Goal: Task Accomplishment & Management: Use online tool/utility

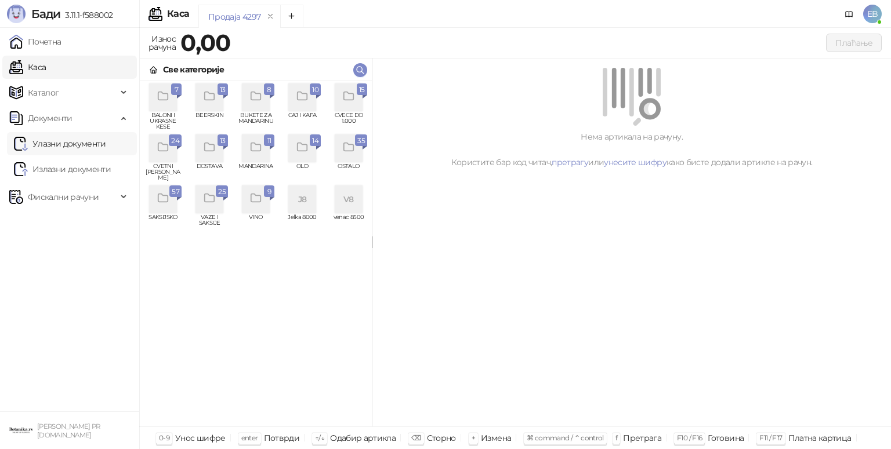
click at [77, 147] on link "Улазни документи" at bounding box center [60, 143] width 92 height 23
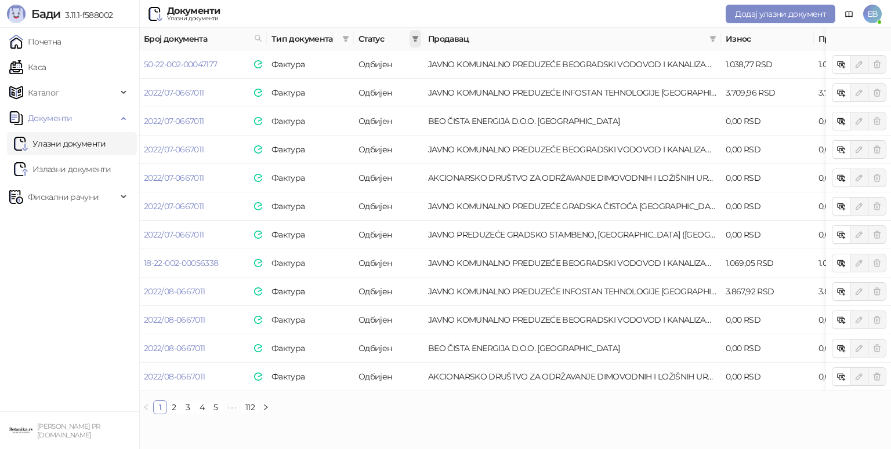
click at [416, 36] on icon "filter" at bounding box center [415, 39] width 6 height 6
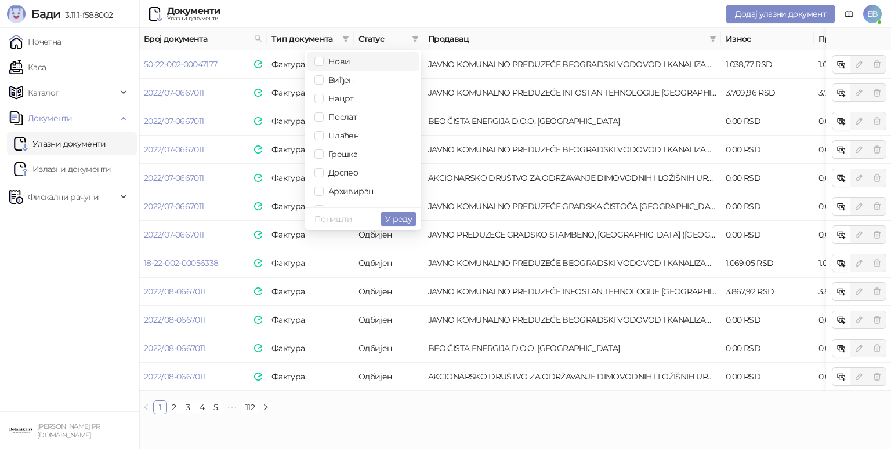
click at [330, 63] on span "Нови" at bounding box center [337, 61] width 26 height 10
click at [333, 76] on span "Виђен" at bounding box center [339, 80] width 30 height 10
click at [398, 215] on span "У реду" at bounding box center [398, 219] width 27 height 10
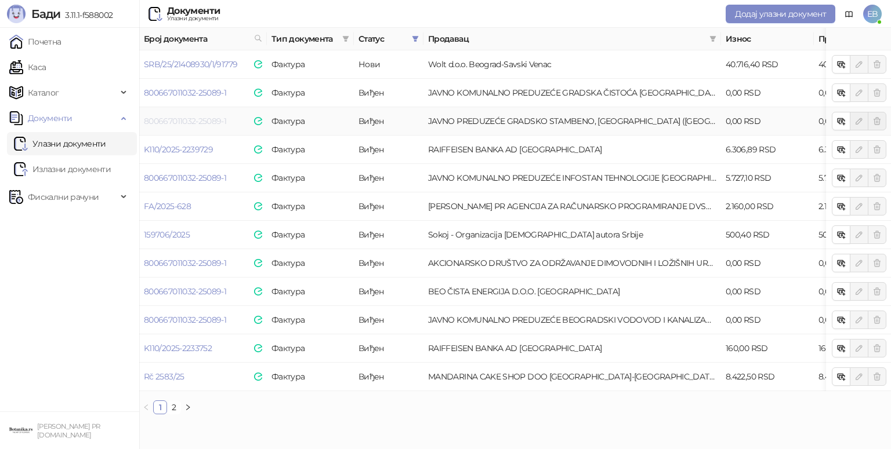
click at [174, 121] on link "800667011032-25089-1" at bounding box center [185, 121] width 82 height 10
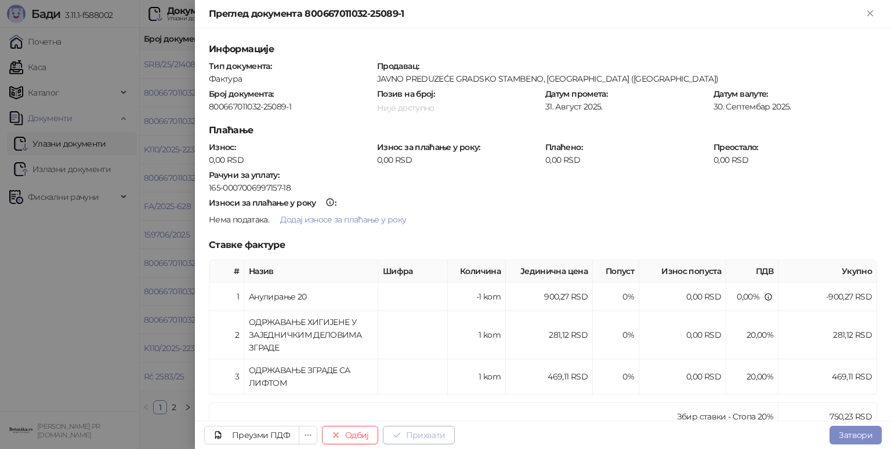
click at [439, 435] on button "Прихвати" at bounding box center [419, 435] width 72 height 19
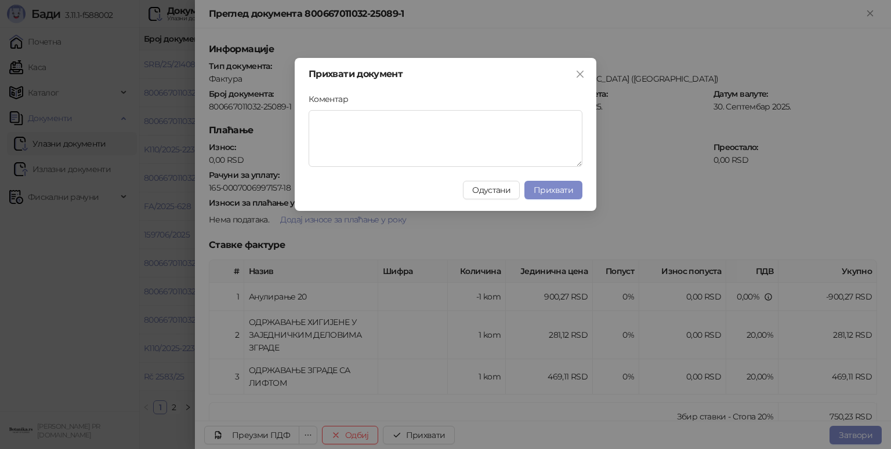
click at [582, 191] on div "Прихвати документ Коментар Одустани Прихвати" at bounding box center [446, 134] width 302 height 153
click at [563, 189] on span "Прихвати" at bounding box center [552, 190] width 39 height 10
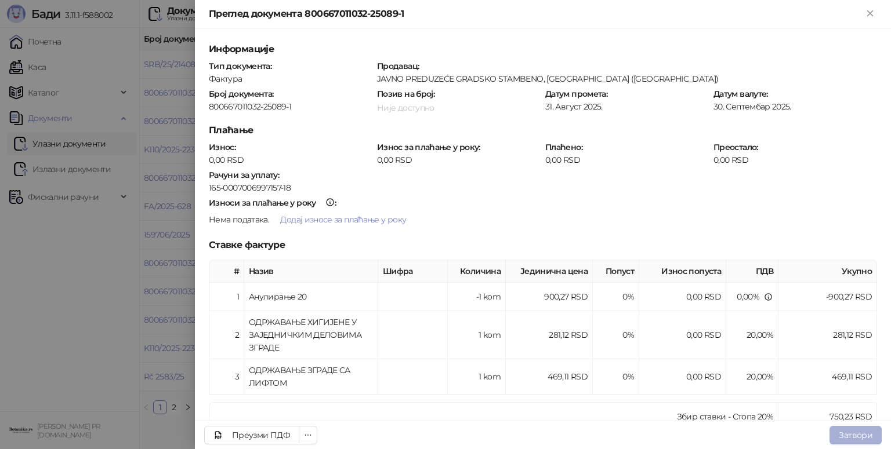
click at [856, 432] on button "Затвори" at bounding box center [855, 435] width 52 height 19
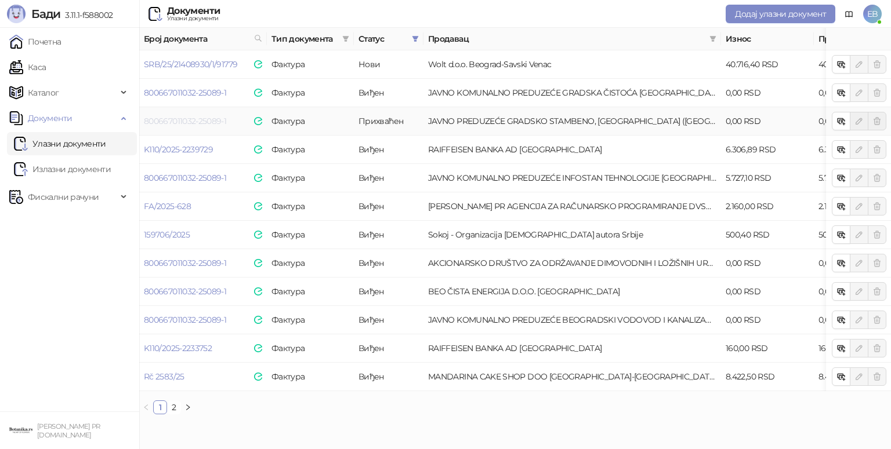
click at [167, 117] on link "800667011032-25089-1" at bounding box center [185, 121] width 82 height 10
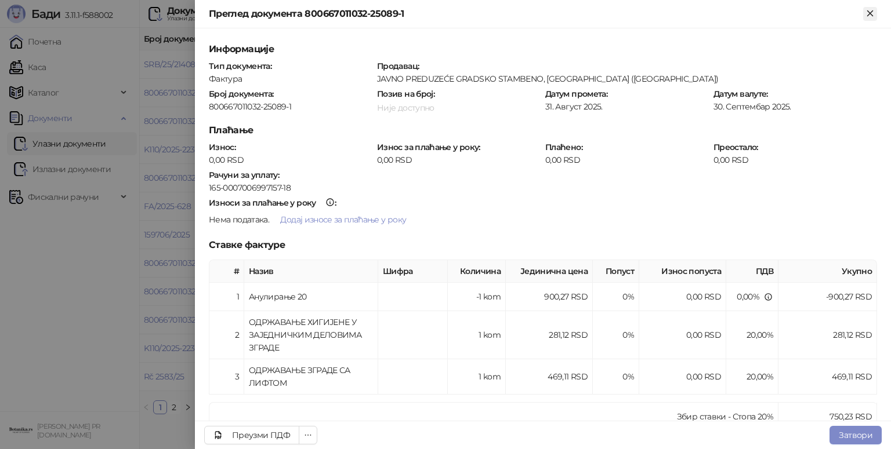
click at [867, 14] on icon "Close" at bounding box center [870, 13] width 10 height 10
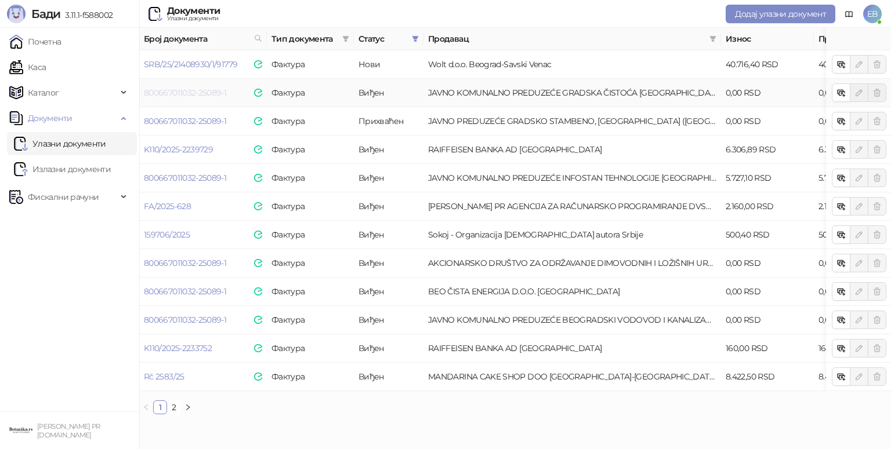
click at [197, 92] on link "800667011032-25089-1" at bounding box center [185, 93] width 82 height 10
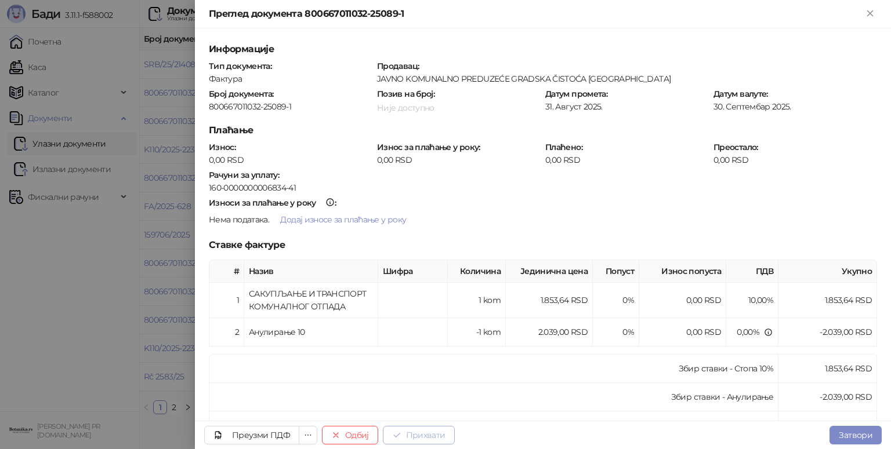
click at [428, 433] on button "Прихвати" at bounding box center [419, 435] width 72 height 19
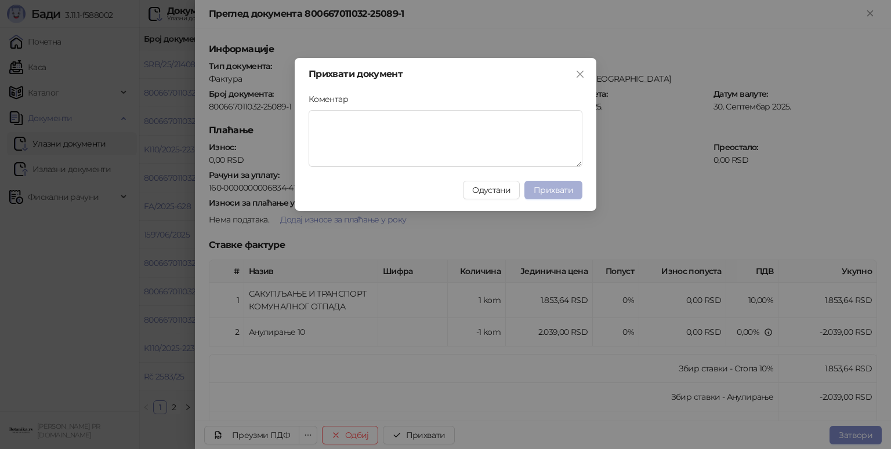
click at [552, 198] on button "Прихвати" at bounding box center [553, 190] width 58 height 19
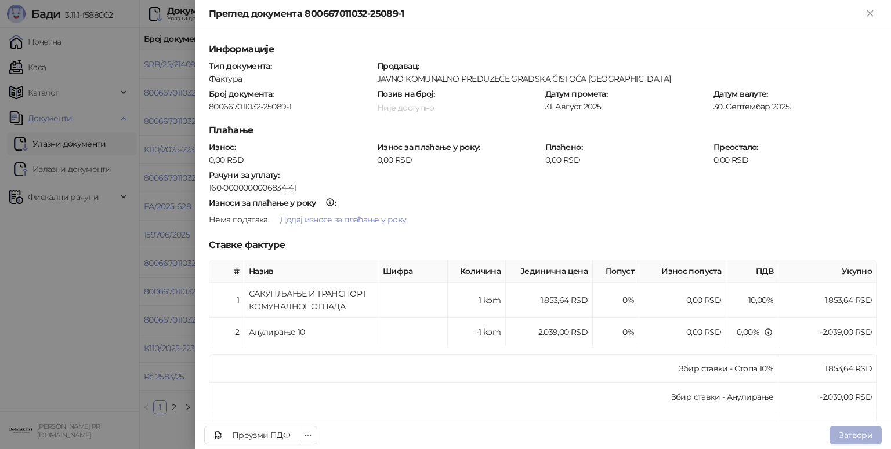
click at [856, 435] on button "Затвори" at bounding box center [855, 435] width 52 height 19
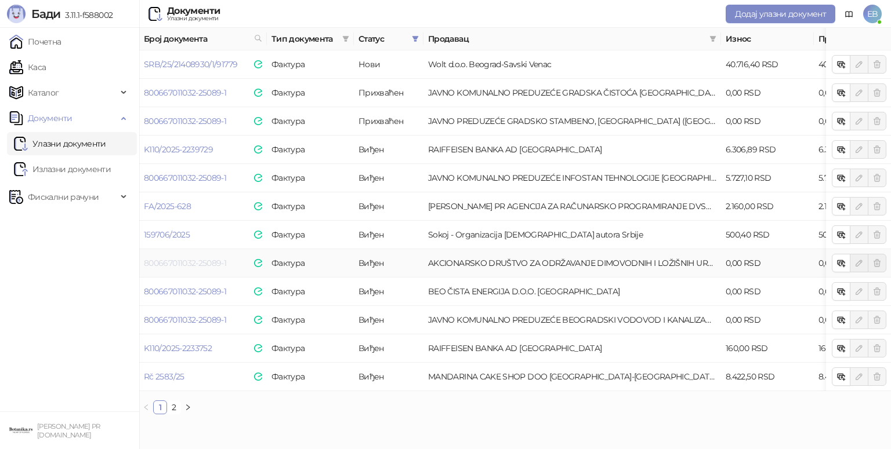
click at [210, 259] on link "800667011032-25089-1" at bounding box center [185, 263] width 82 height 10
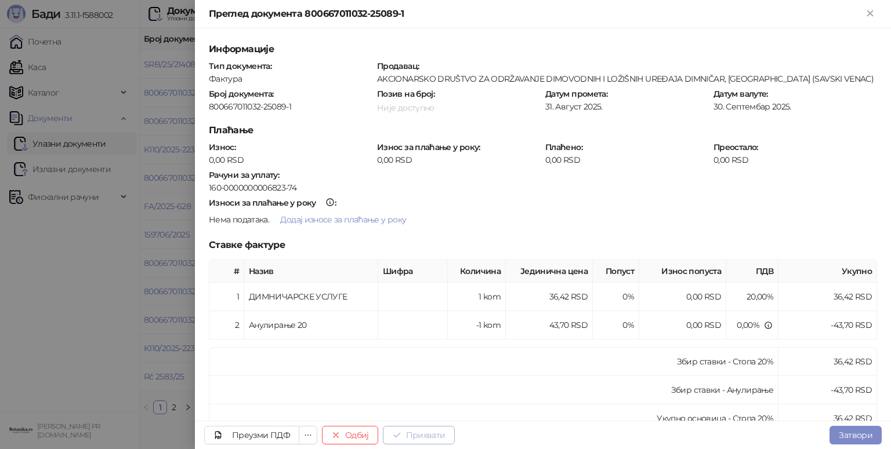
click at [427, 435] on button "Прихвати" at bounding box center [419, 435] width 72 height 19
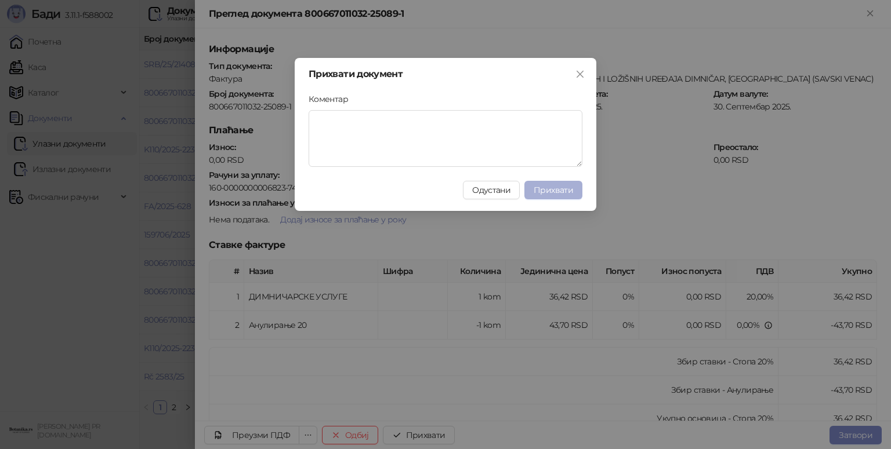
click at [568, 185] on span "Прихвати" at bounding box center [552, 190] width 39 height 10
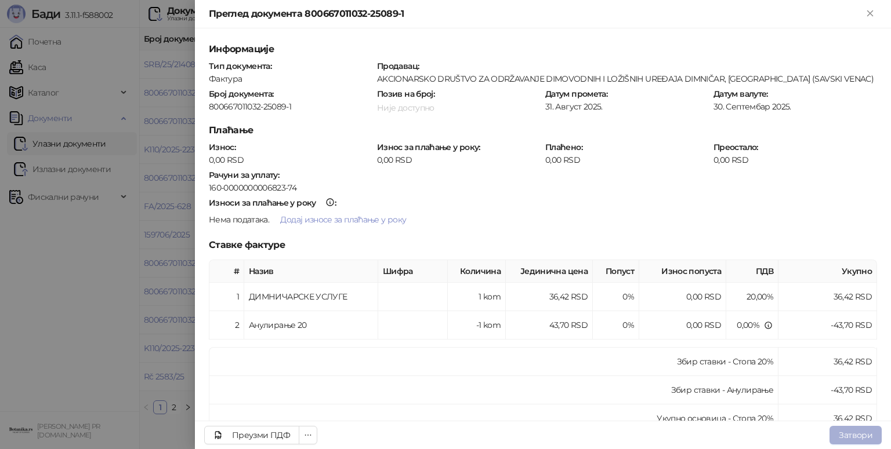
click at [851, 435] on button "Затвори" at bounding box center [855, 435] width 52 height 19
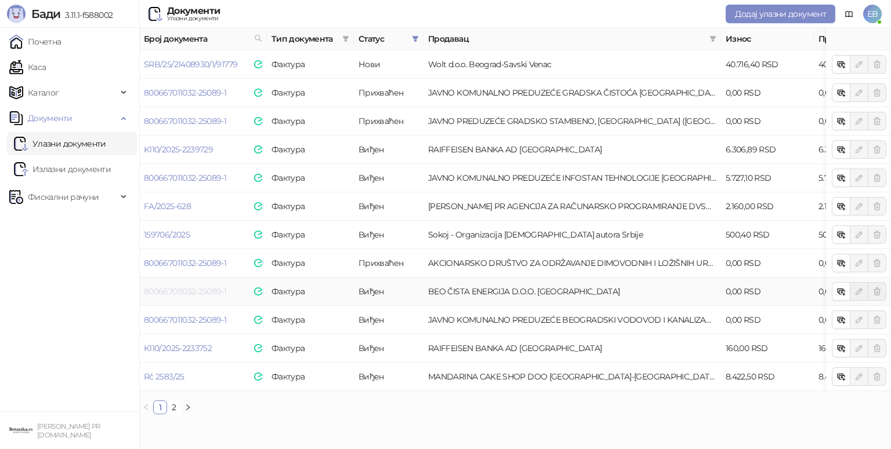
click at [181, 291] on link "800667011032-25089-1" at bounding box center [185, 291] width 82 height 10
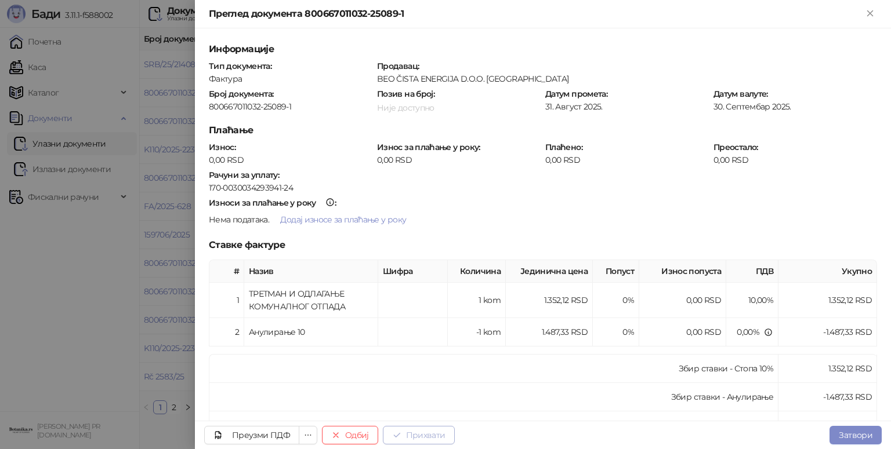
click at [420, 435] on button "Прихвати" at bounding box center [419, 435] width 72 height 19
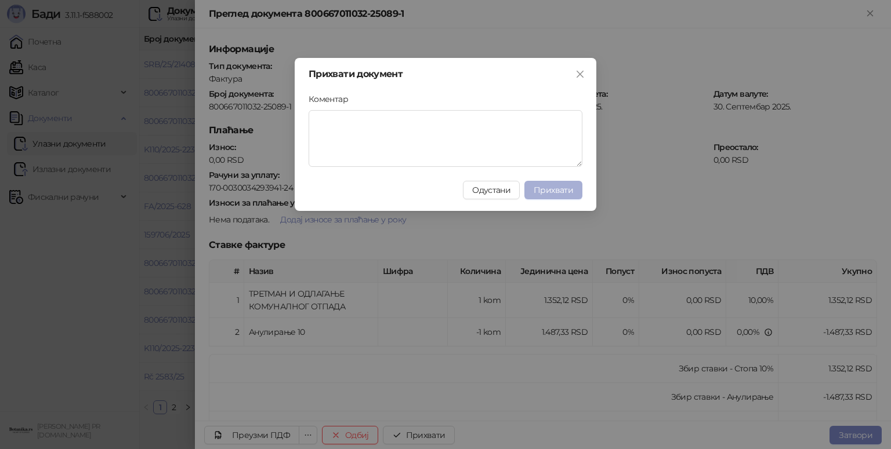
click at [569, 190] on span "Прихвати" at bounding box center [552, 190] width 39 height 10
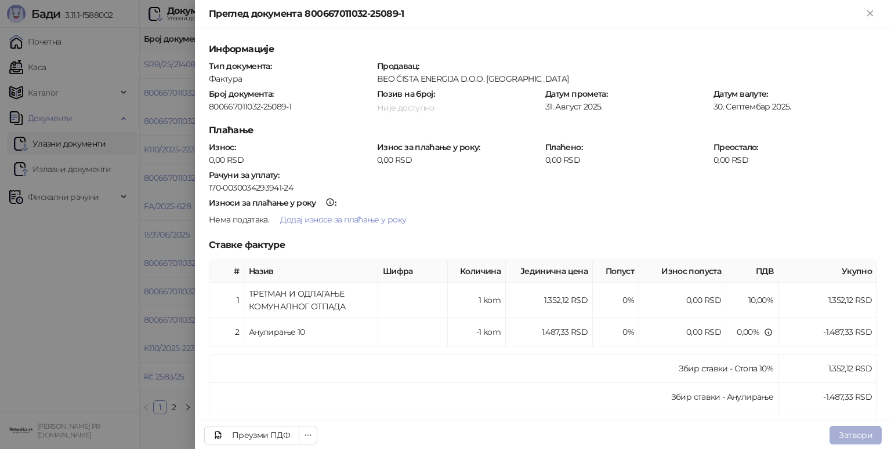
click at [863, 430] on button "Затвори" at bounding box center [855, 435] width 52 height 19
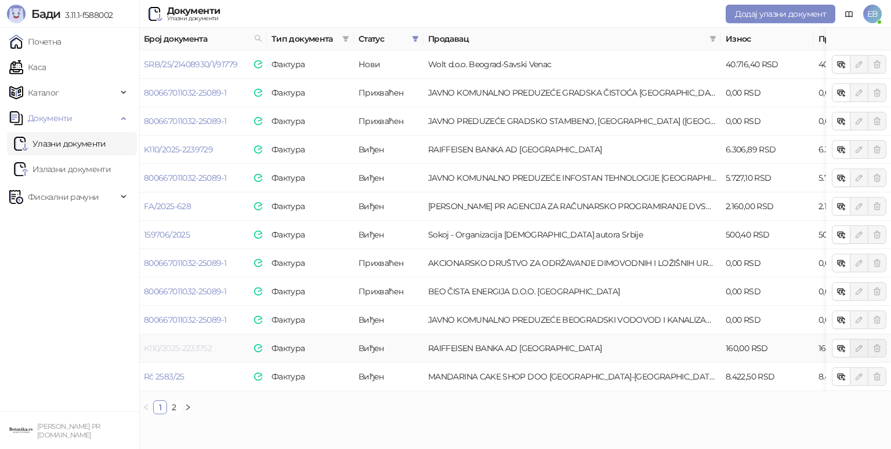
click at [194, 347] on link "K110/2025-2233752" at bounding box center [178, 348] width 68 height 10
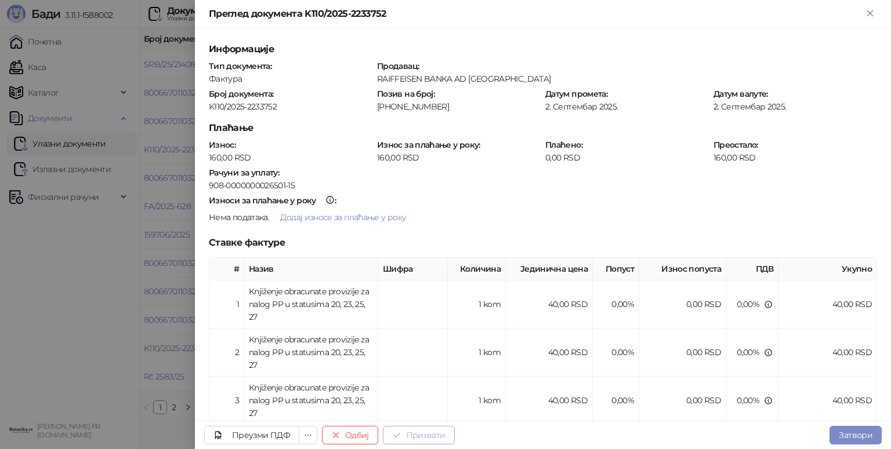
click at [430, 432] on button "Прихвати" at bounding box center [419, 435] width 72 height 19
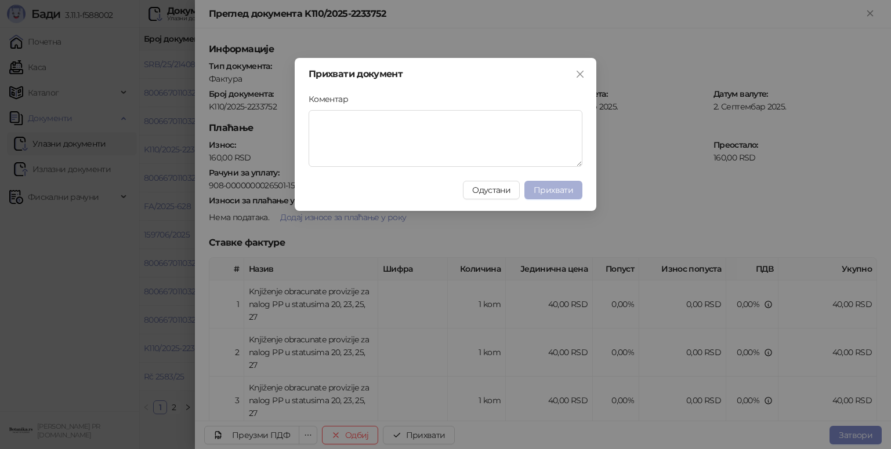
click at [546, 184] on button "Прихвати" at bounding box center [553, 190] width 58 height 19
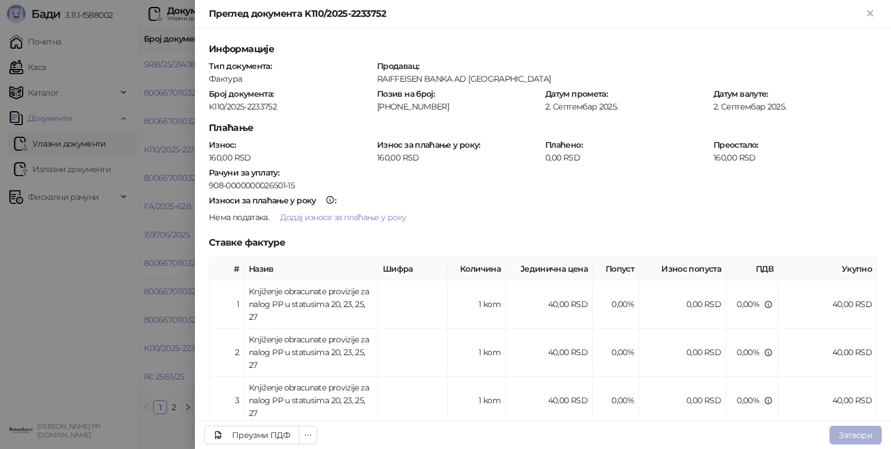
click at [851, 429] on button "Затвори" at bounding box center [855, 435] width 52 height 19
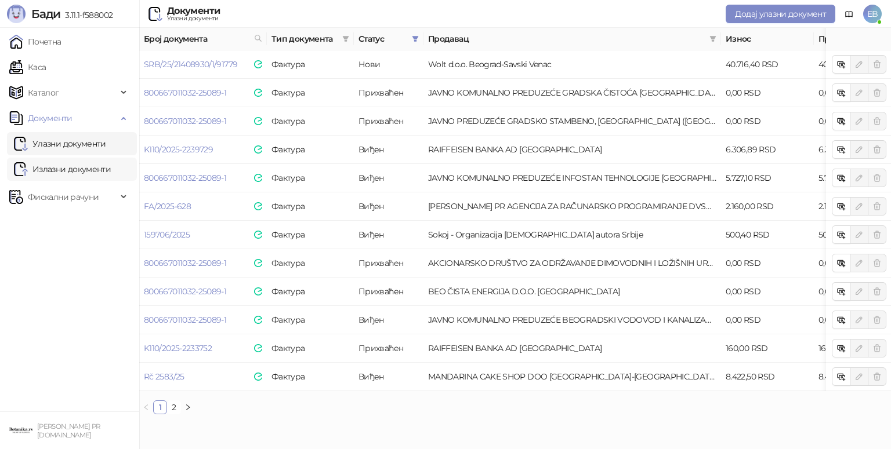
click at [65, 165] on link "Излазни документи" at bounding box center [62, 169] width 97 height 23
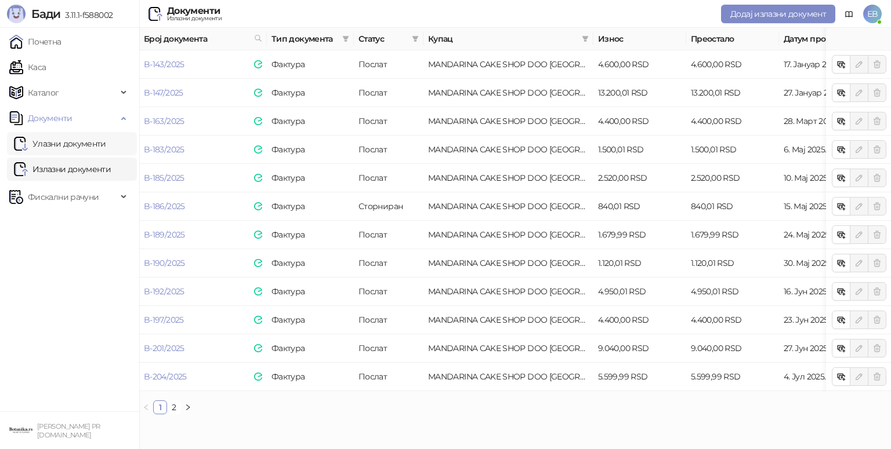
click at [85, 140] on link "Улазни документи" at bounding box center [60, 143] width 92 height 23
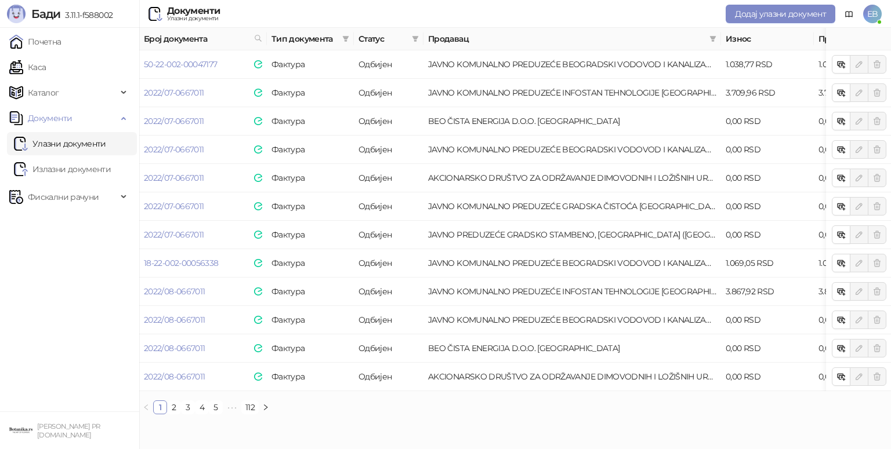
click at [397, 42] on span "Статус" at bounding box center [382, 38] width 49 height 13
click at [412, 40] on icon "filter" at bounding box center [415, 38] width 7 height 7
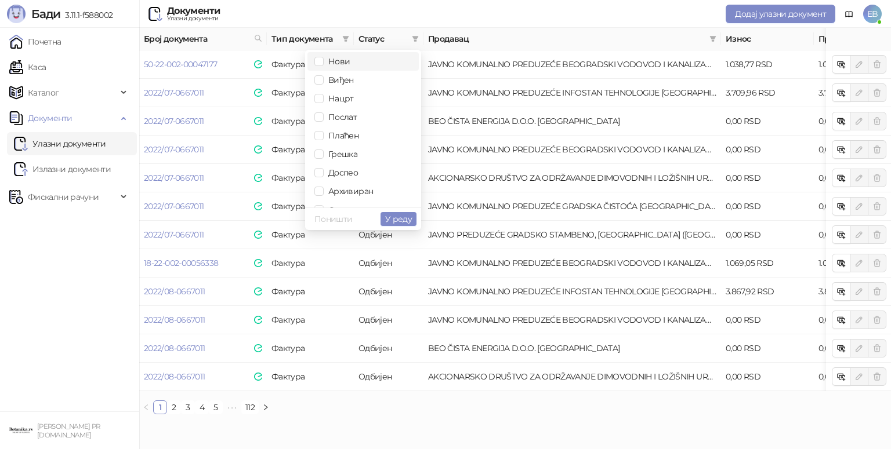
click at [348, 62] on span "Нови" at bounding box center [337, 61] width 26 height 10
click at [345, 79] on span "Виђен" at bounding box center [339, 80] width 30 height 10
click at [413, 224] on button "У реду" at bounding box center [398, 219] width 36 height 14
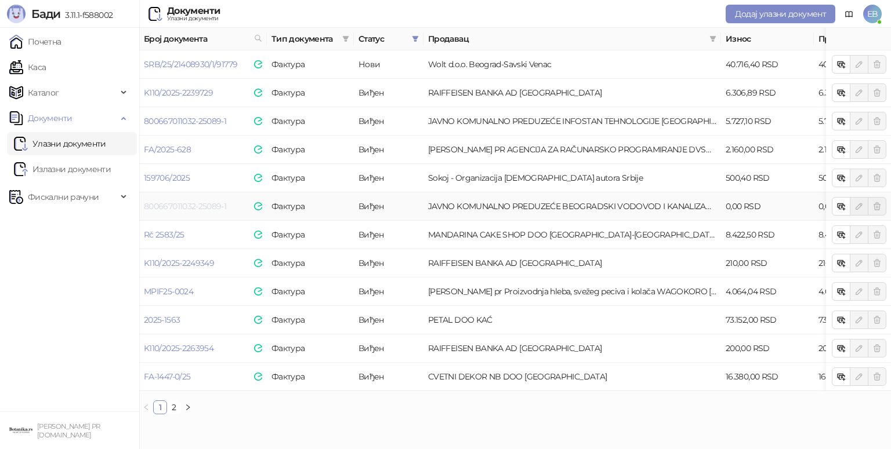
click at [199, 204] on link "800667011032-25089-1" at bounding box center [185, 206] width 82 height 10
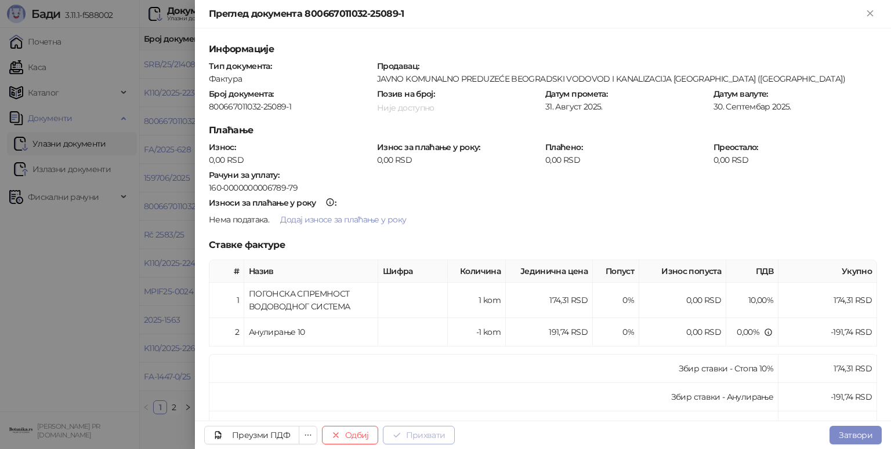
click at [424, 430] on button "Прихвати" at bounding box center [419, 435] width 72 height 19
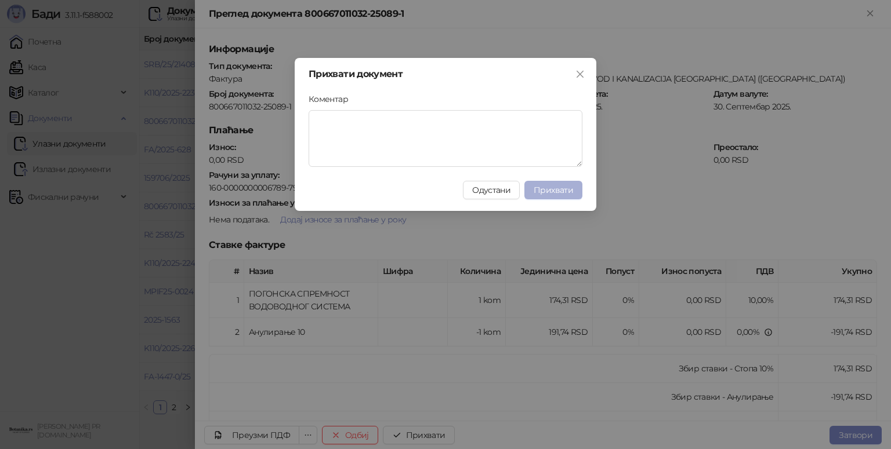
click at [571, 196] on button "Прихвати" at bounding box center [553, 190] width 58 height 19
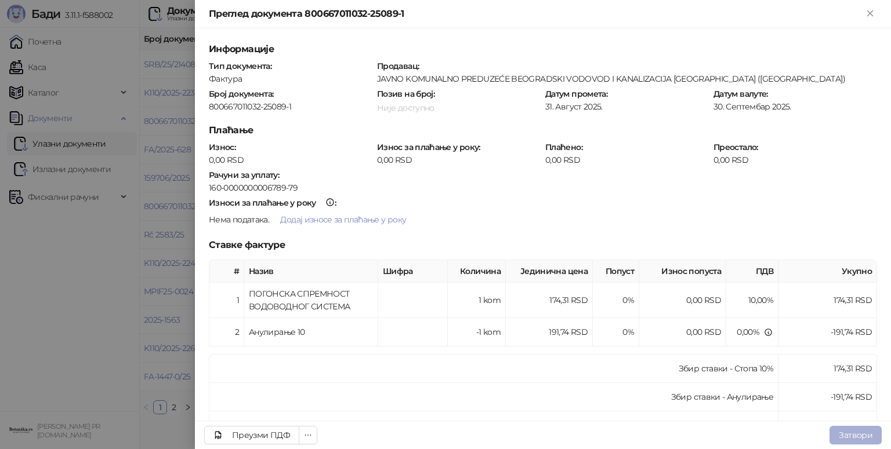
click at [860, 427] on button "Затвори" at bounding box center [855, 435] width 52 height 19
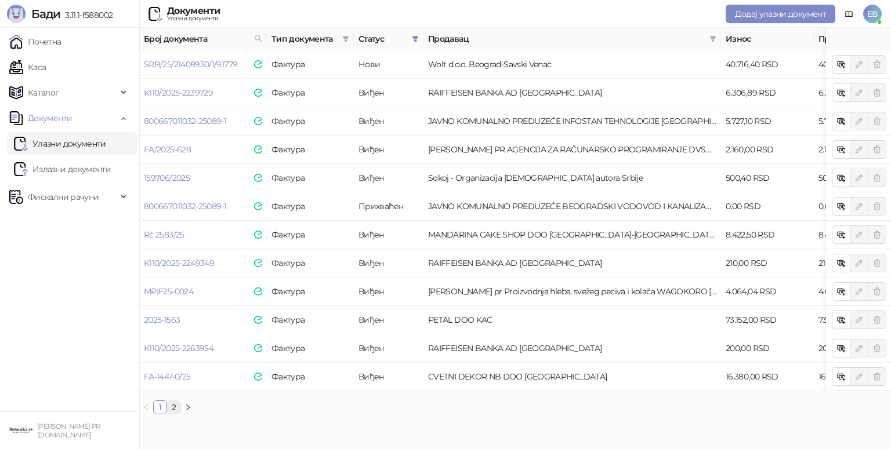
click at [176, 414] on link "2" at bounding box center [174, 407] width 13 height 13
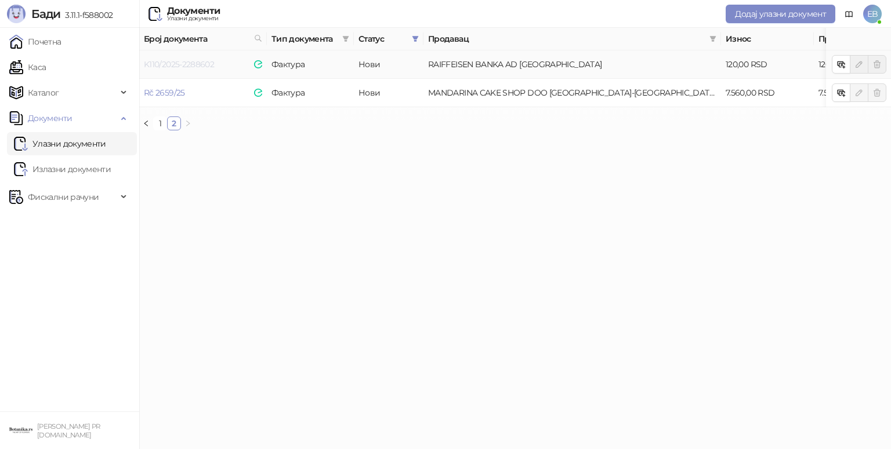
click at [197, 63] on link "K110/2025-2288602" at bounding box center [179, 64] width 70 height 10
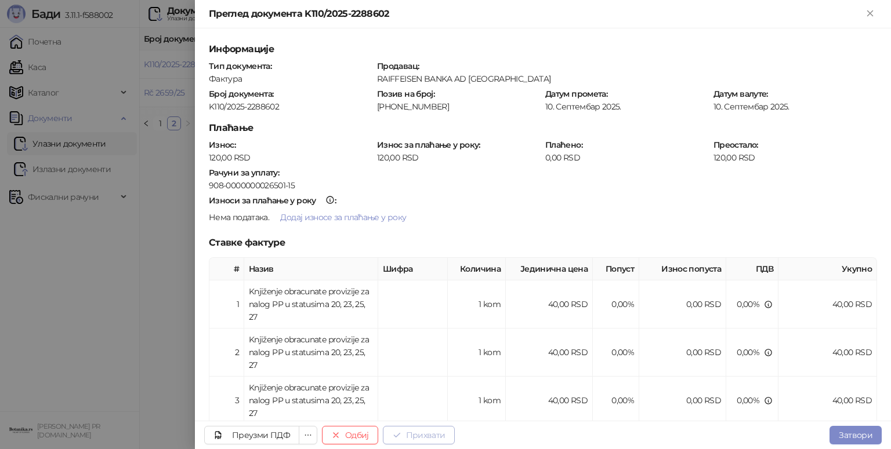
click at [415, 433] on button "Прихвати" at bounding box center [419, 435] width 72 height 19
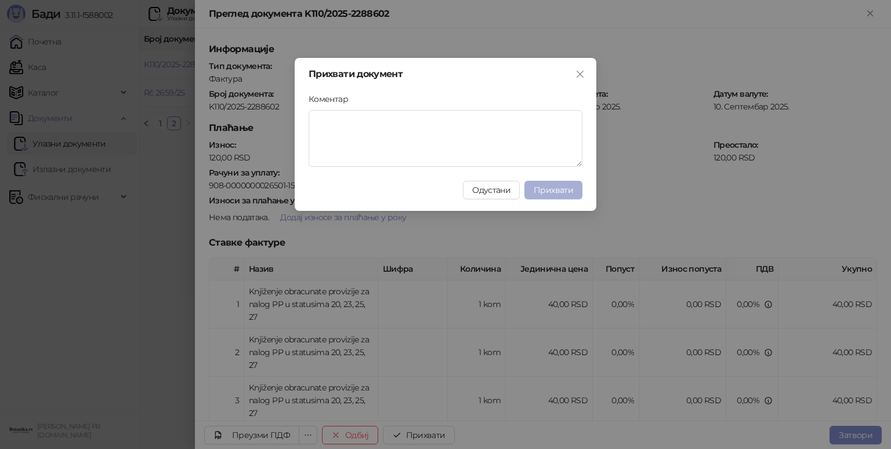
click at [555, 195] on button "Прихвати" at bounding box center [553, 190] width 58 height 19
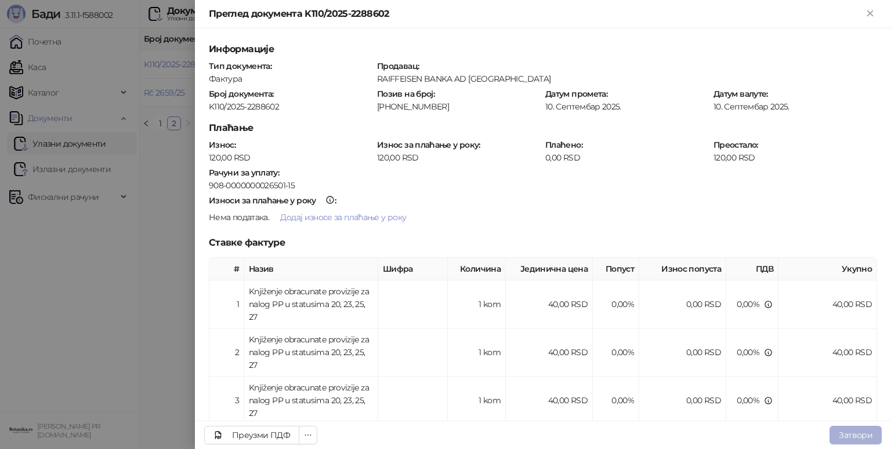
click at [857, 434] on button "Затвори" at bounding box center [855, 435] width 52 height 19
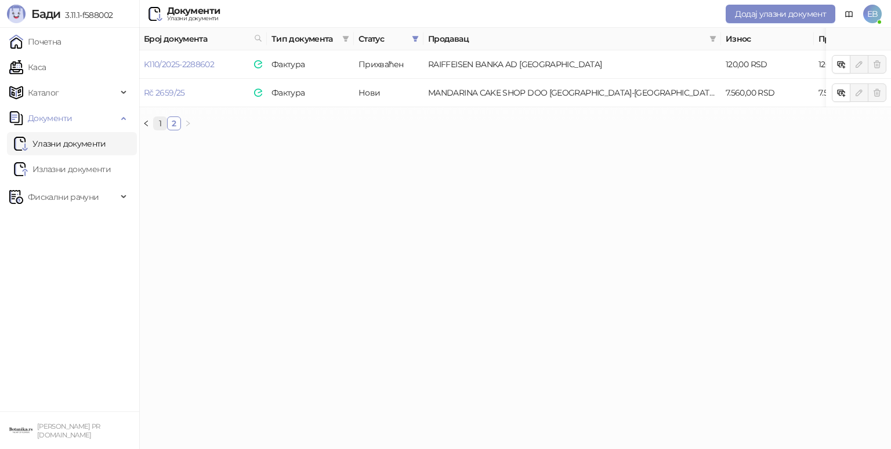
click at [160, 130] on link "1" at bounding box center [160, 123] width 13 height 13
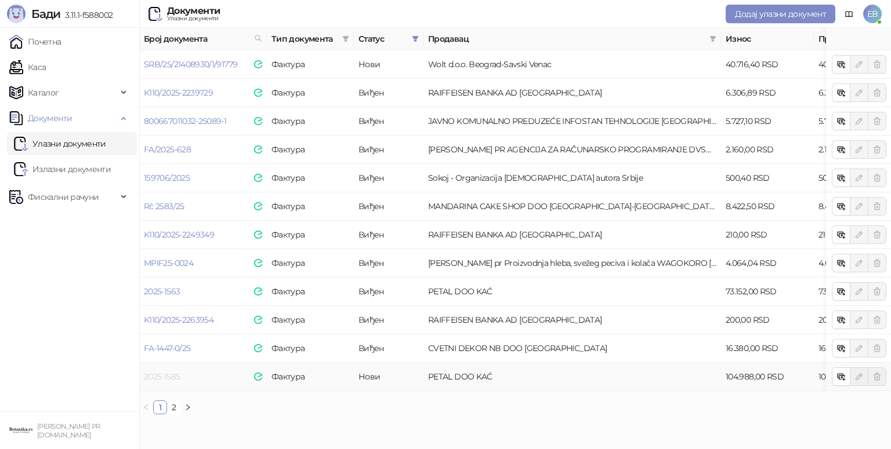
click at [160, 377] on link "2025-1585" at bounding box center [162, 377] width 36 height 10
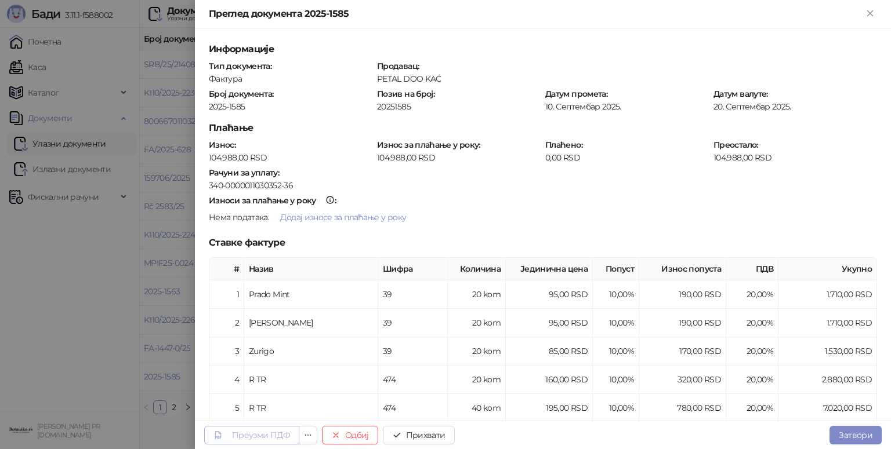
click at [278, 435] on div "Преузми ПДФ" at bounding box center [261, 435] width 58 height 10
click at [418, 435] on button "Прихвати" at bounding box center [419, 435] width 72 height 19
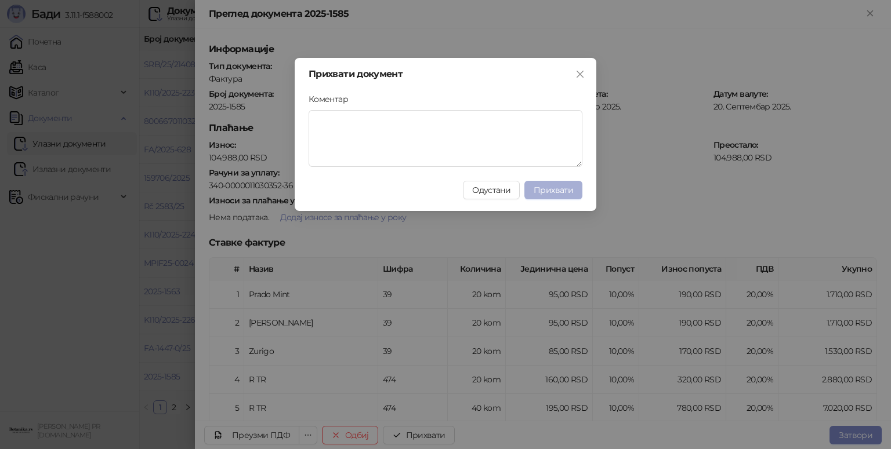
click at [547, 194] on span "Прихвати" at bounding box center [552, 190] width 39 height 10
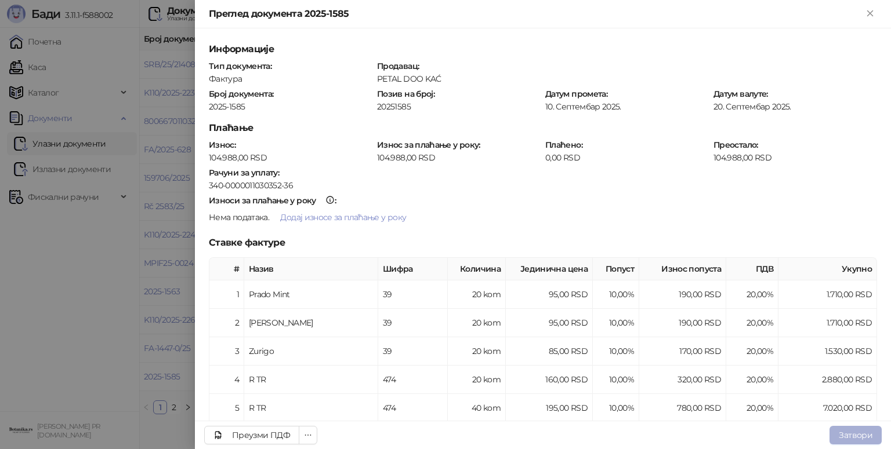
click at [863, 433] on button "Затвори" at bounding box center [855, 435] width 52 height 19
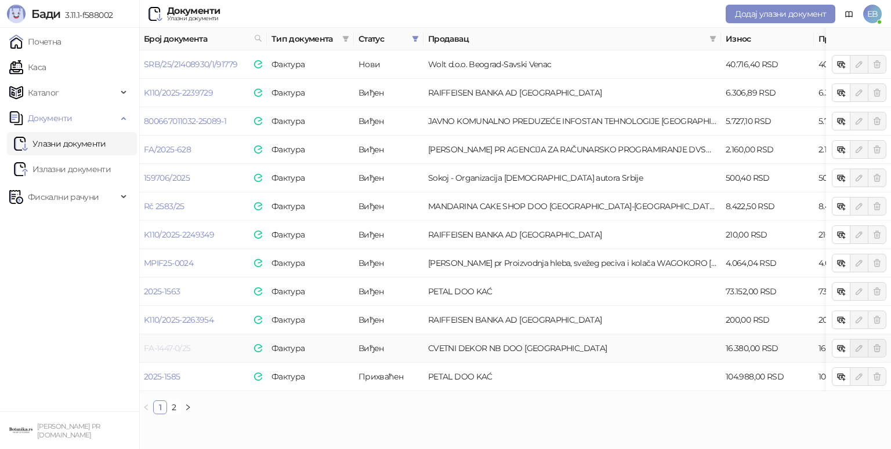
click at [165, 349] on link "FA-1447-0/25" at bounding box center [167, 348] width 46 height 10
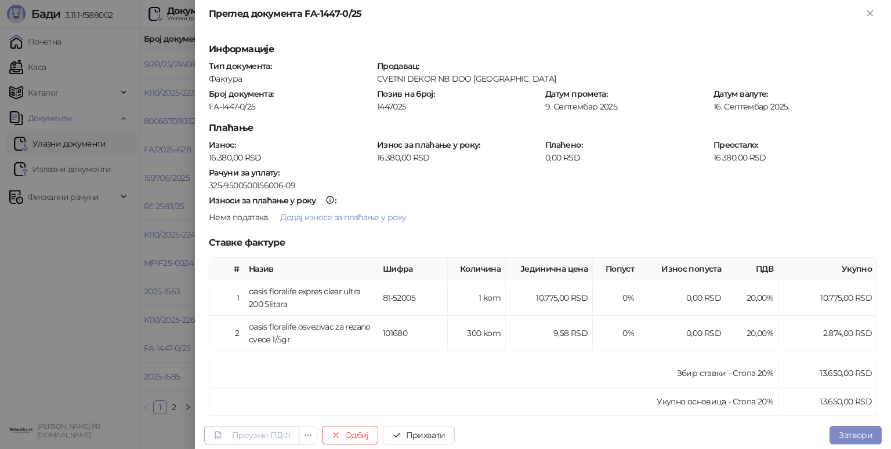
click at [271, 437] on div "Преузми ПДФ" at bounding box center [261, 435] width 58 height 10
click at [436, 433] on button "Прихвати" at bounding box center [419, 435] width 72 height 19
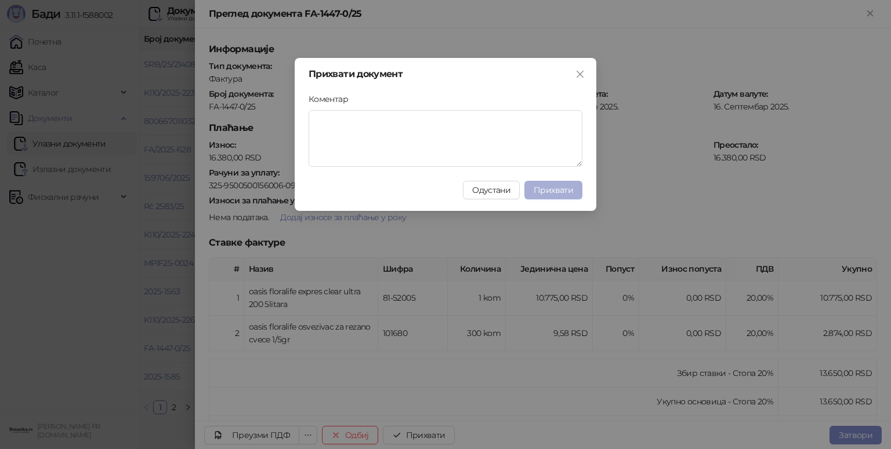
click at [562, 186] on span "Прихвати" at bounding box center [552, 190] width 39 height 10
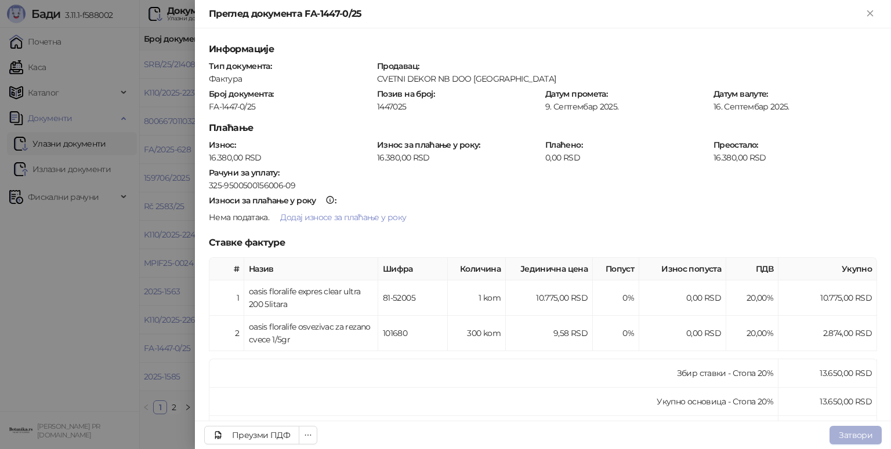
click at [849, 431] on button "Затвори" at bounding box center [855, 435] width 52 height 19
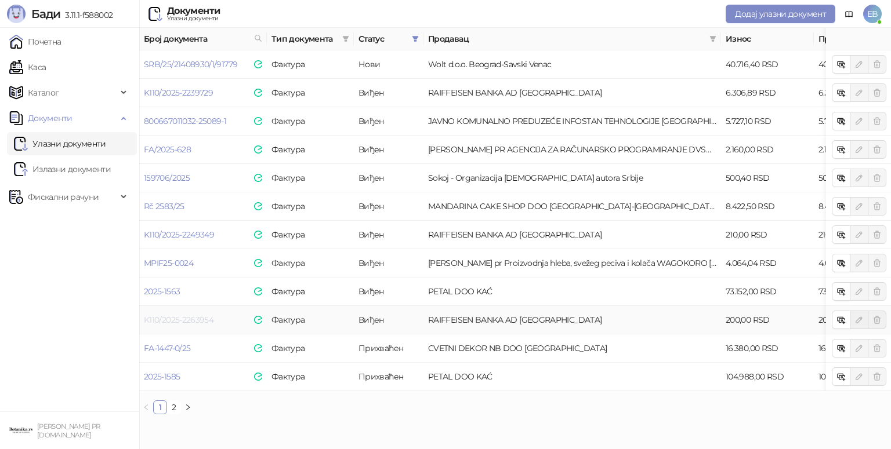
click at [175, 319] on link "K110/2025-2263954" at bounding box center [179, 320] width 70 height 10
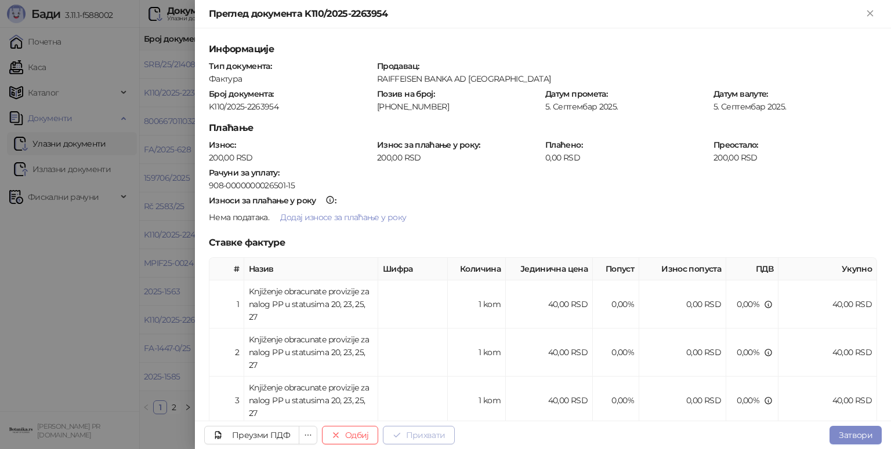
click at [420, 431] on button "Прихвати" at bounding box center [419, 435] width 72 height 19
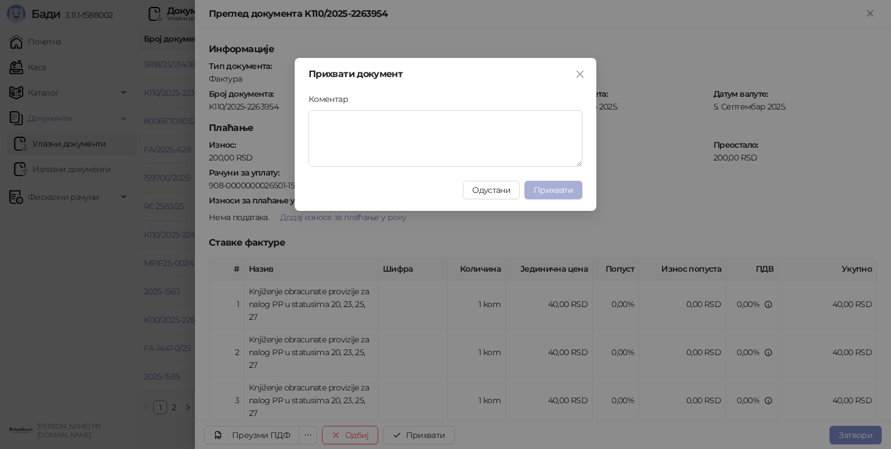
click at [566, 193] on span "Прихвати" at bounding box center [552, 190] width 39 height 10
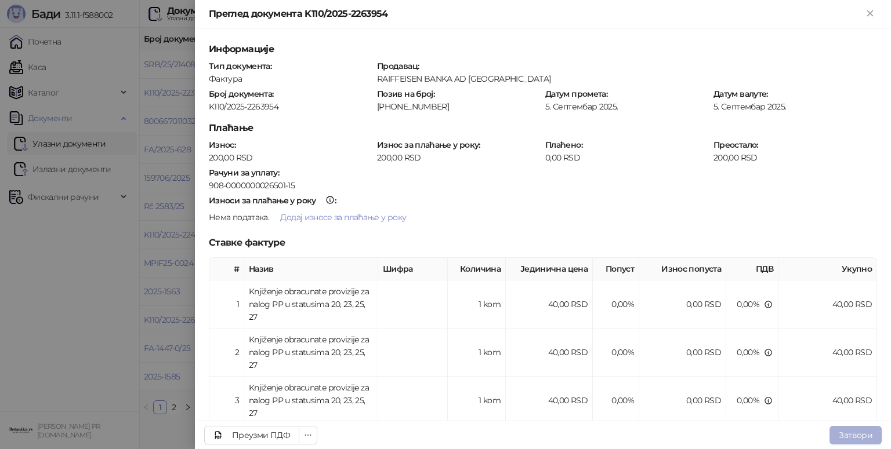
click at [837, 429] on button "Затвори" at bounding box center [855, 435] width 52 height 19
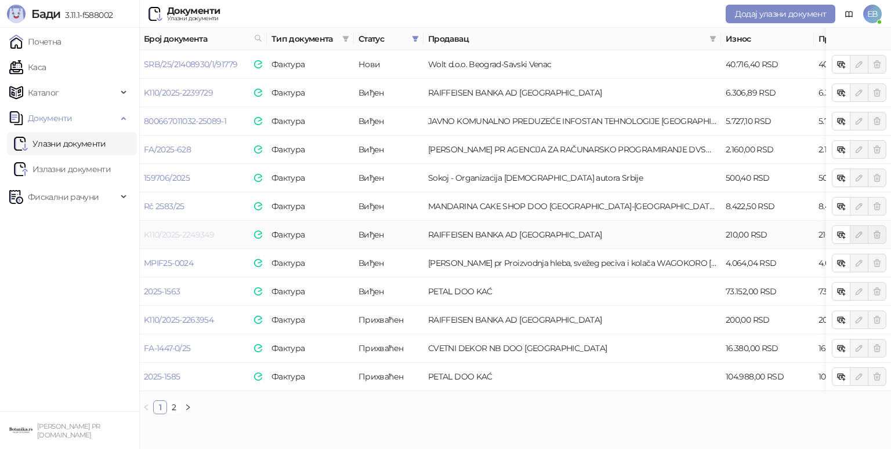
click at [175, 230] on link "K110/2025-2249349" at bounding box center [179, 235] width 70 height 10
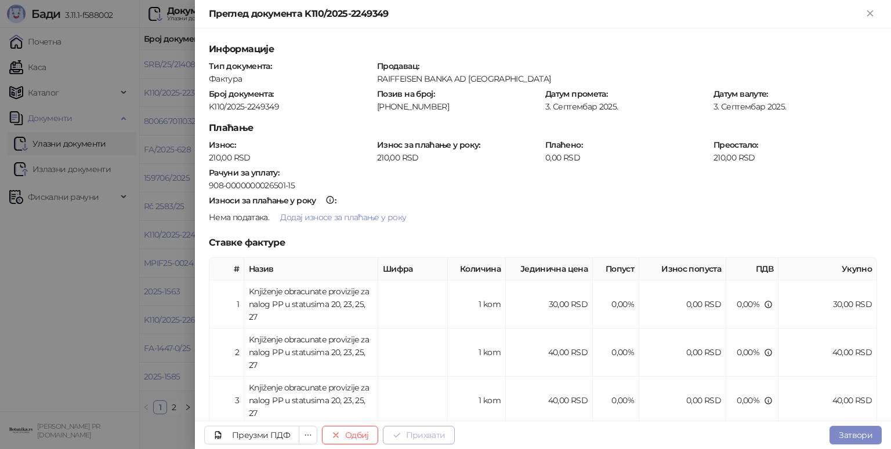
click at [427, 432] on button "Прихвати" at bounding box center [419, 435] width 72 height 19
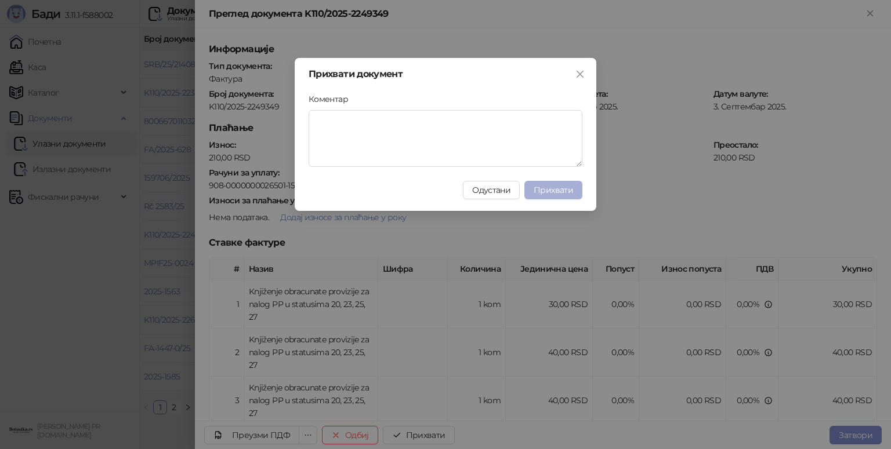
click at [557, 194] on span "Прихвати" at bounding box center [552, 190] width 39 height 10
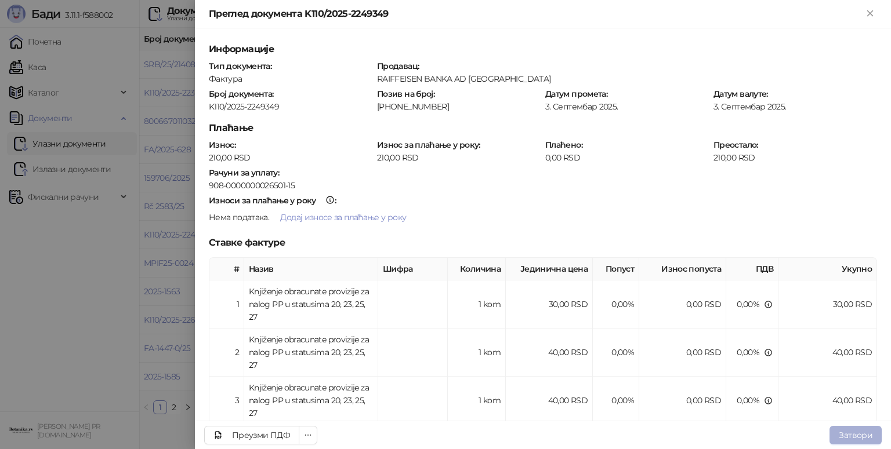
click at [858, 436] on button "Затвори" at bounding box center [855, 435] width 52 height 19
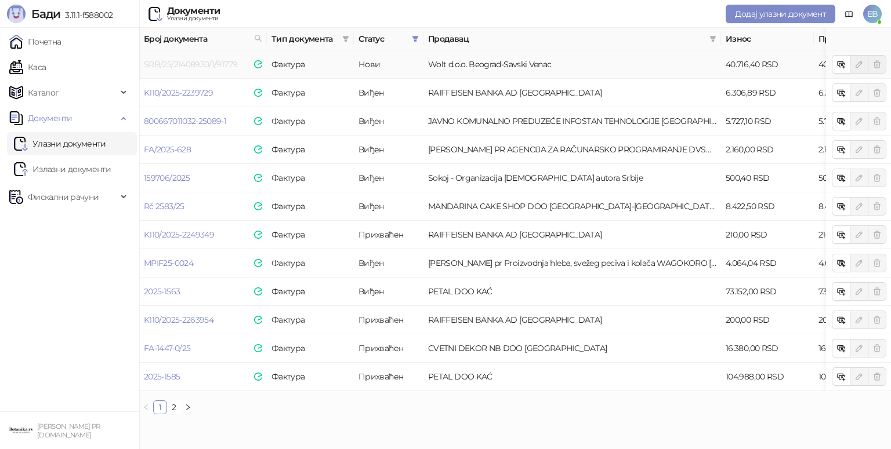
click at [191, 64] on link "SRB/25/21408930/1/91779" at bounding box center [190, 64] width 93 height 10
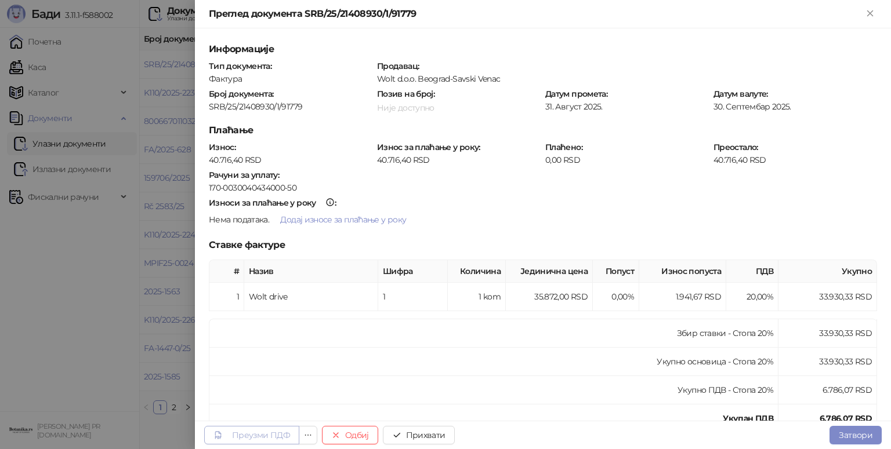
click at [279, 433] on div "Преузми ПДФ" at bounding box center [261, 435] width 58 height 10
click at [429, 440] on button "Прихвати" at bounding box center [419, 435] width 72 height 19
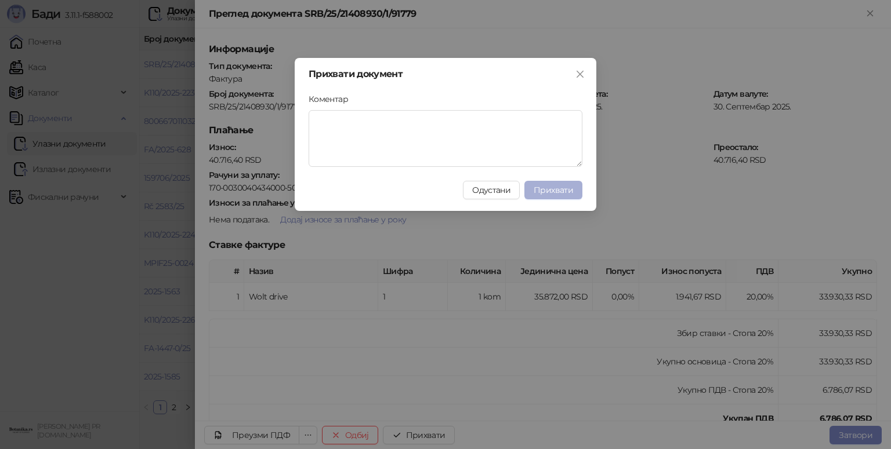
click at [559, 190] on span "Прихвати" at bounding box center [552, 190] width 39 height 10
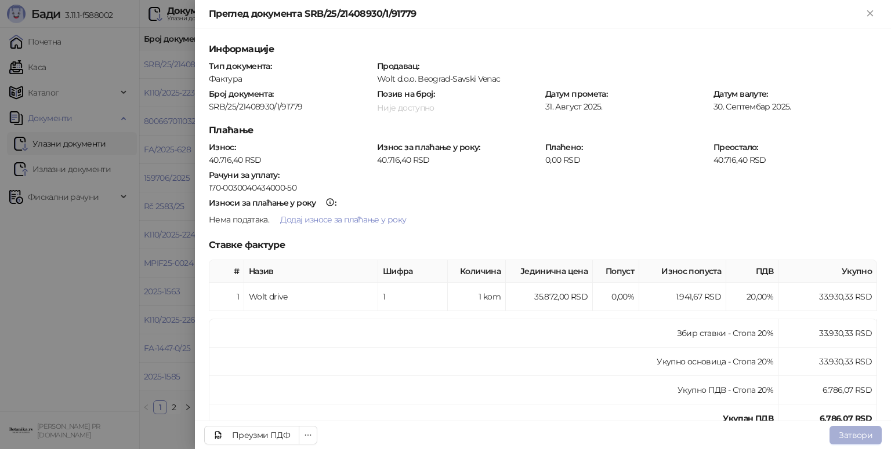
click at [869, 433] on button "Затвори" at bounding box center [855, 435] width 52 height 19
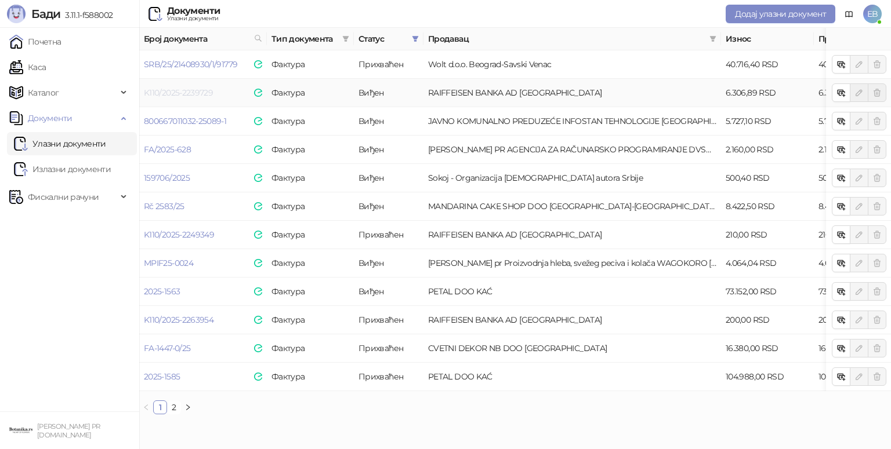
click at [188, 92] on link "K110/2025-2239729" at bounding box center [178, 93] width 69 height 10
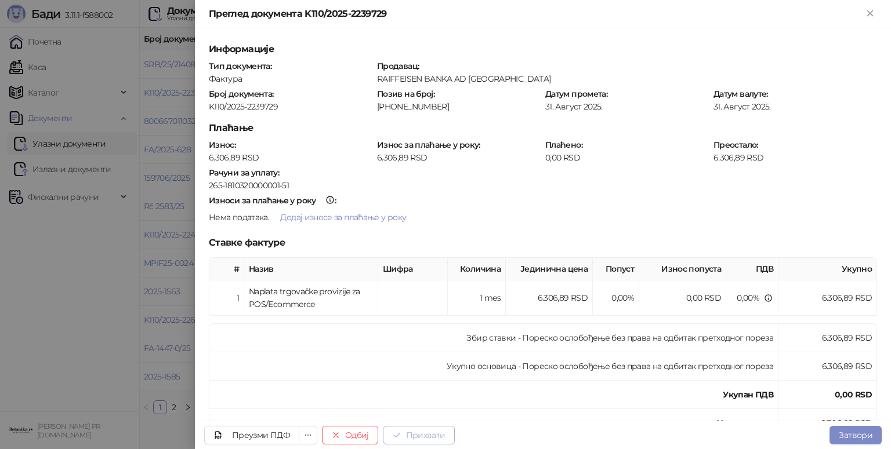
click at [420, 440] on button "Прихвати" at bounding box center [419, 435] width 72 height 19
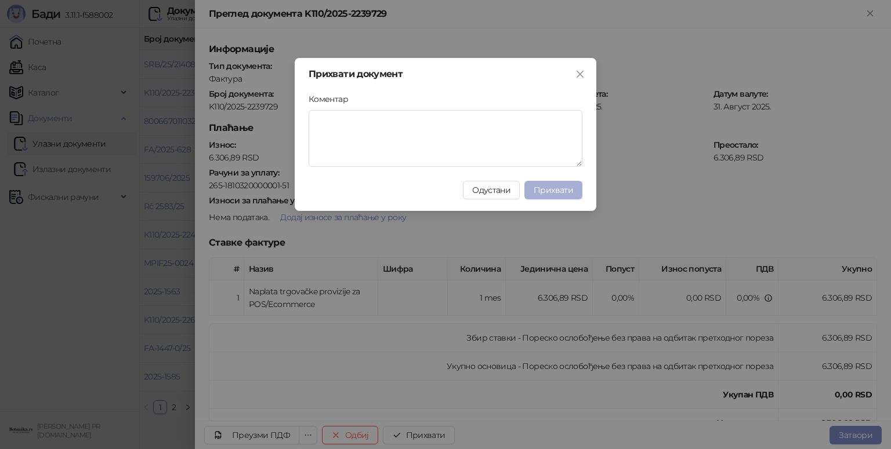
click at [545, 188] on span "Прихвати" at bounding box center [552, 190] width 39 height 10
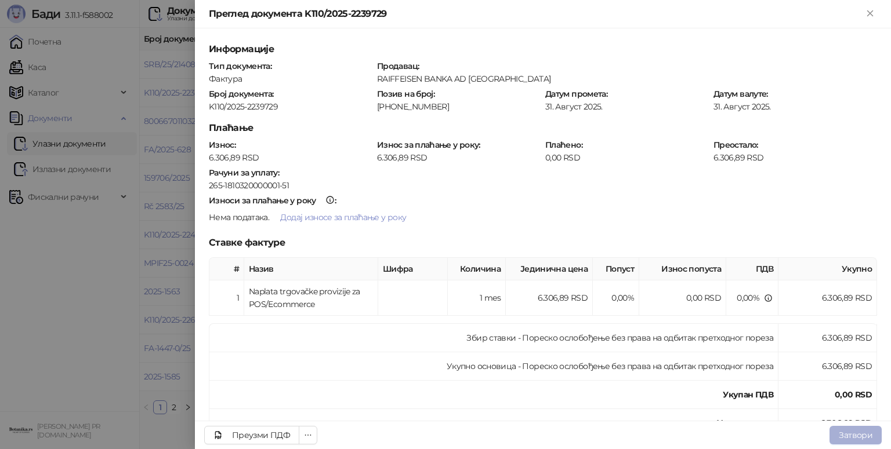
click at [857, 441] on button "Затвори" at bounding box center [855, 435] width 52 height 19
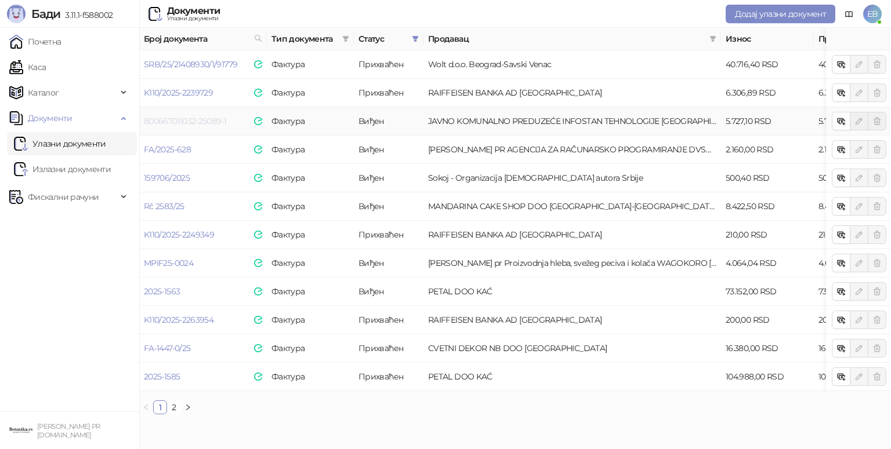
click at [186, 121] on link "800667011032-25089-1" at bounding box center [185, 121] width 82 height 10
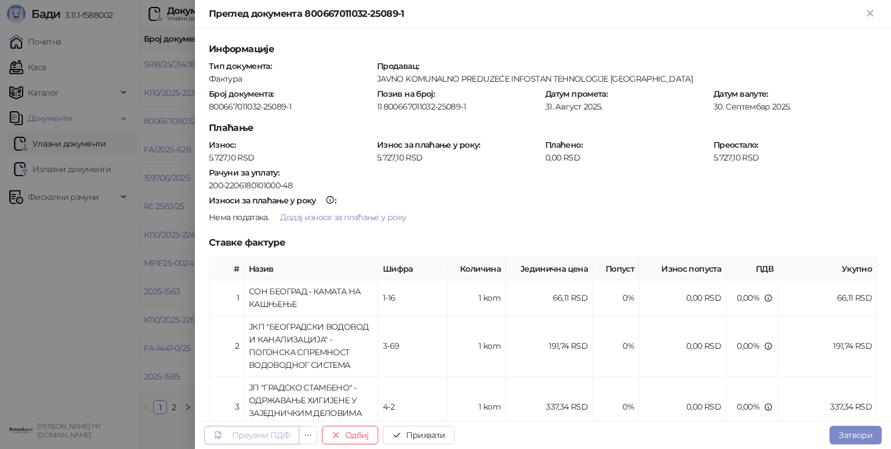
click at [253, 432] on div "Преузми ПДФ" at bounding box center [261, 435] width 58 height 10
click at [422, 437] on button "Прихвати" at bounding box center [419, 435] width 72 height 19
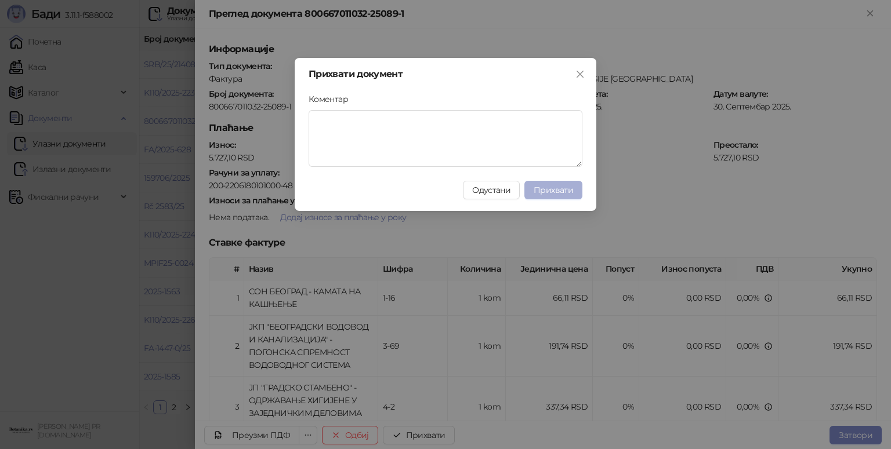
click at [554, 194] on span "Прихвати" at bounding box center [552, 190] width 39 height 10
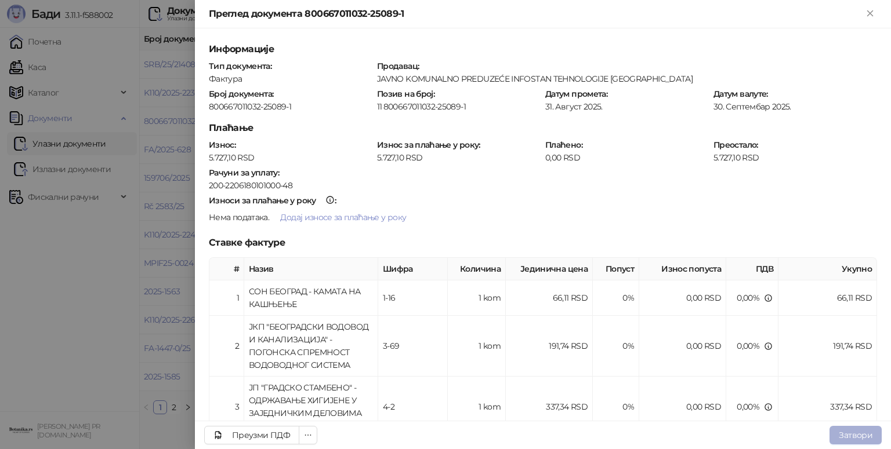
click at [850, 436] on button "Затвори" at bounding box center [855, 435] width 52 height 19
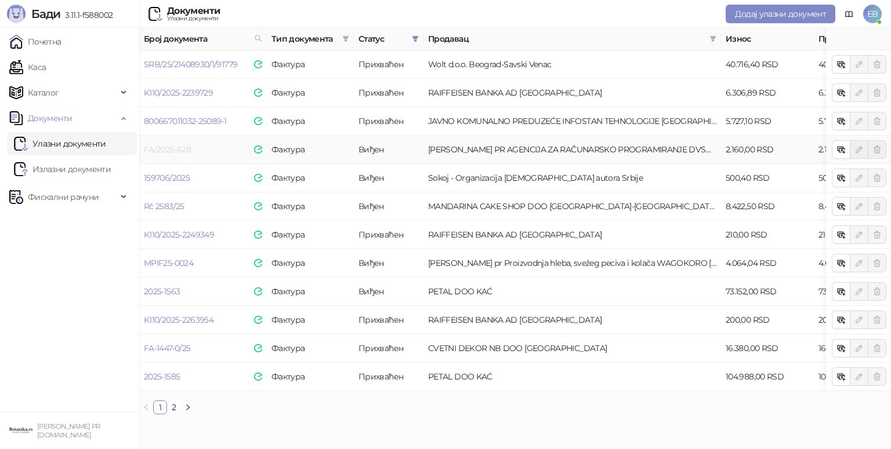
click at [176, 150] on link "FA/2025-628" at bounding box center [167, 149] width 47 height 10
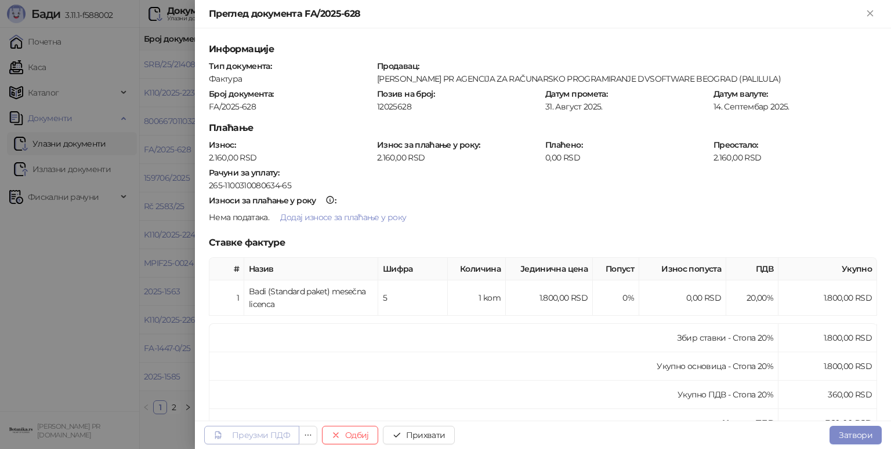
click at [256, 443] on link "Преузми ПДФ" at bounding box center [251, 435] width 95 height 19
click at [430, 435] on button "Прихвати" at bounding box center [419, 435] width 72 height 19
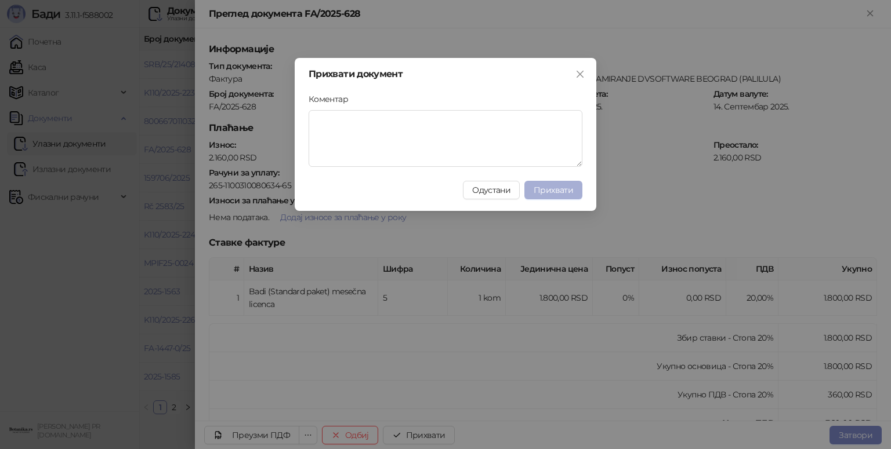
click at [567, 187] on span "Прихвати" at bounding box center [552, 190] width 39 height 10
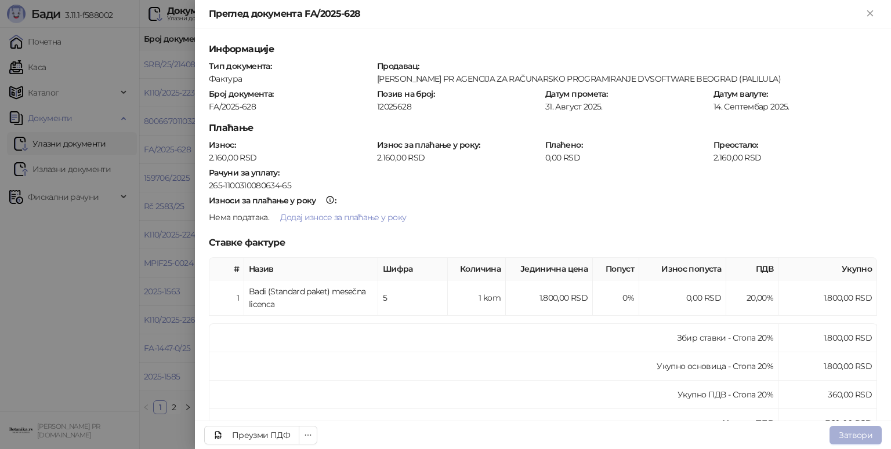
click at [841, 433] on button "Затвори" at bounding box center [855, 435] width 52 height 19
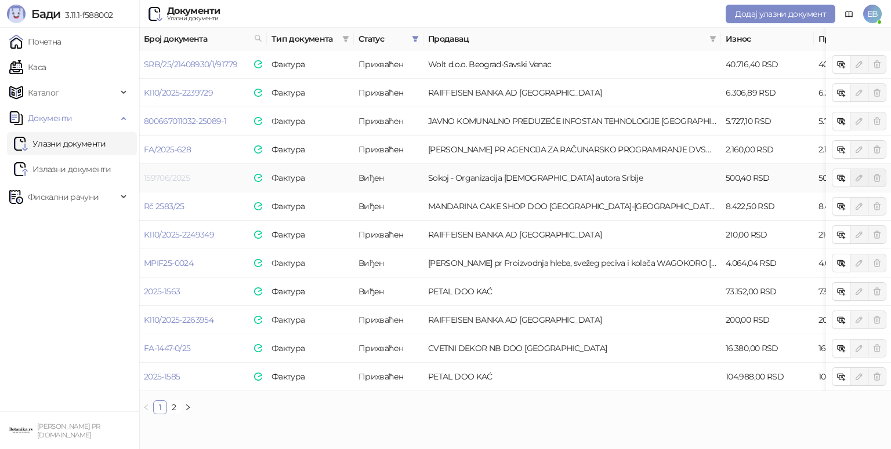
click at [174, 178] on link "159706/2025" at bounding box center [167, 178] width 46 height 10
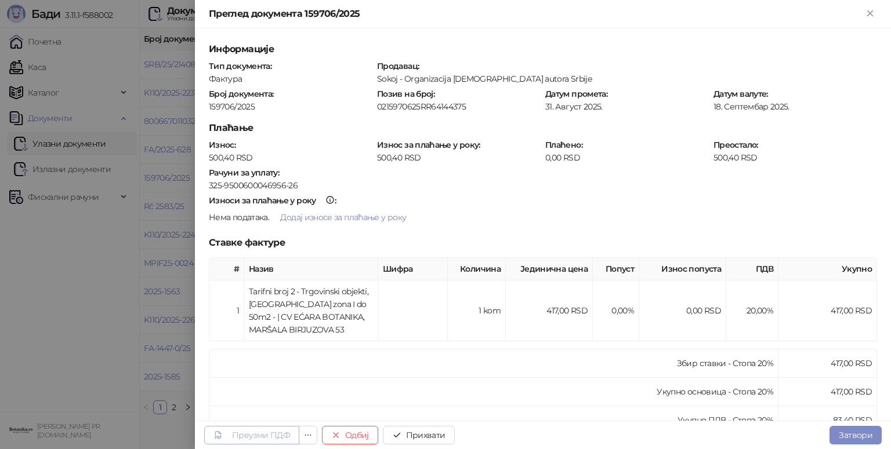
click at [246, 435] on div "Преузми ПДФ" at bounding box center [261, 435] width 58 height 10
click at [441, 435] on button "Прихвати" at bounding box center [419, 435] width 72 height 19
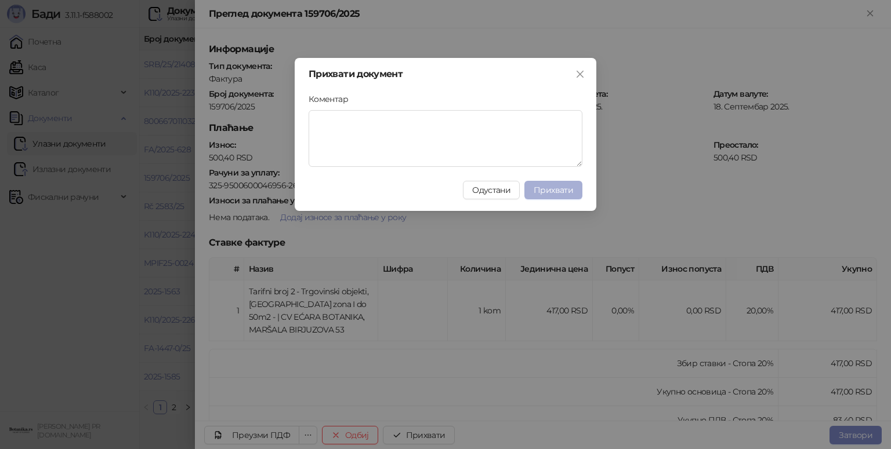
click at [552, 189] on span "Прихвати" at bounding box center [552, 190] width 39 height 10
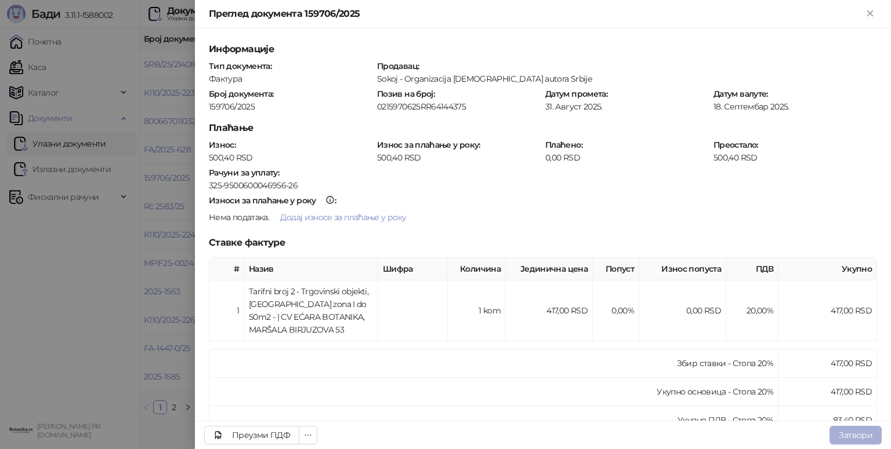
click at [864, 433] on button "Затвори" at bounding box center [855, 435] width 52 height 19
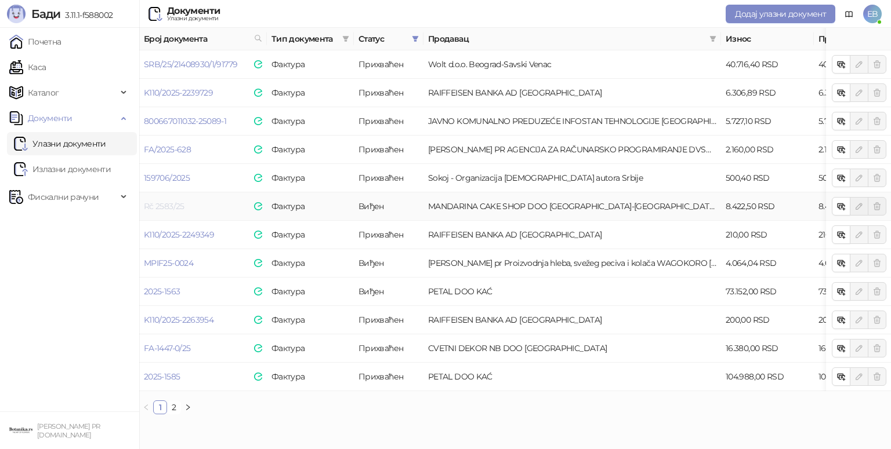
click at [167, 205] on link "Rč 2583/25" at bounding box center [164, 206] width 41 height 10
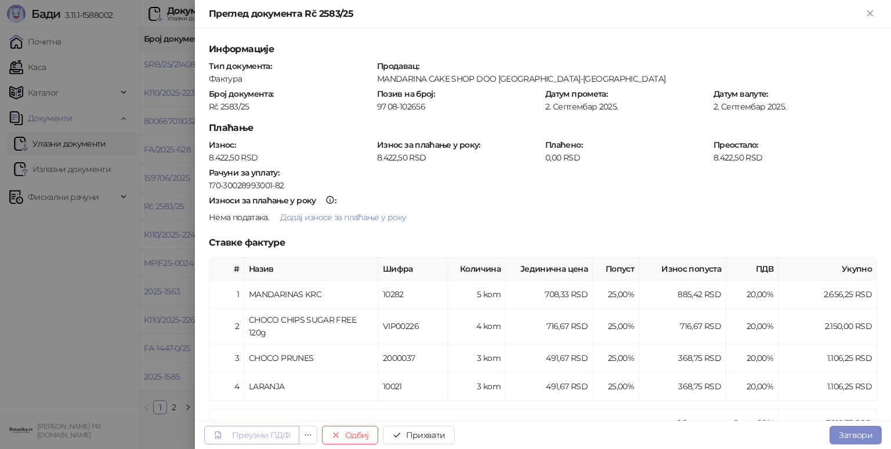
click at [264, 428] on link "Преузми ПДФ" at bounding box center [251, 435] width 95 height 19
click at [434, 433] on button "Прихвати" at bounding box center [419, 435] width 72 height 19
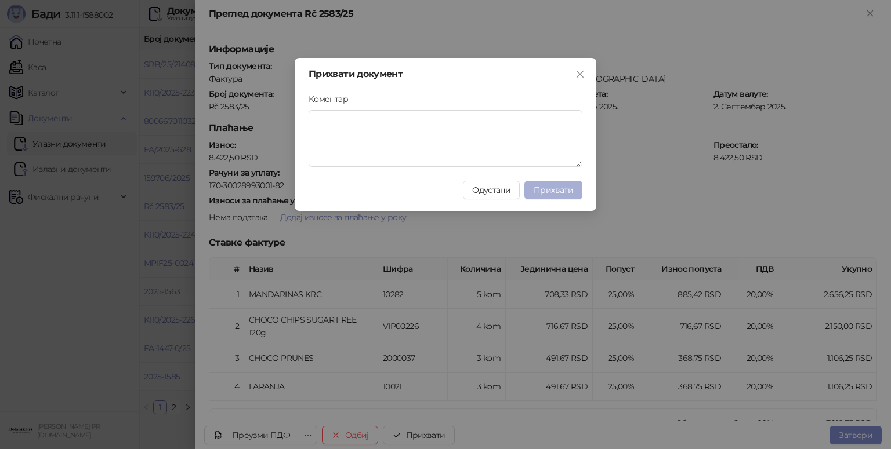
click at [563, 191] on span "Прихвати" at bounding box center [552, 190] width 39 height 10
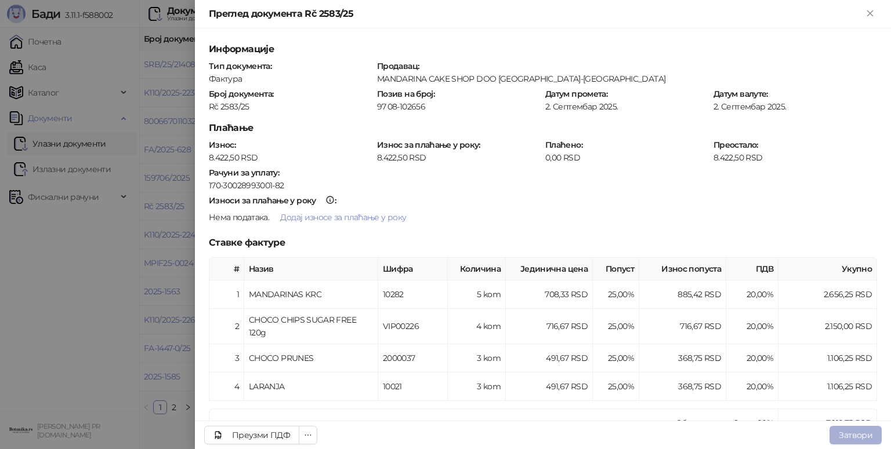
click at [856, 438] on button "Затвори" at bounding box center [855, 435] width 52 height 19
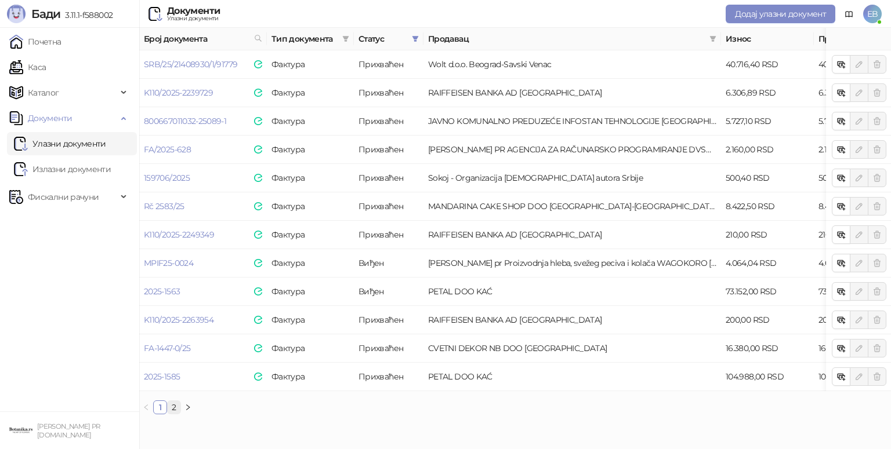
click at [174, 414] on link "2" at bounding box center [174, 407] width 13 height 13
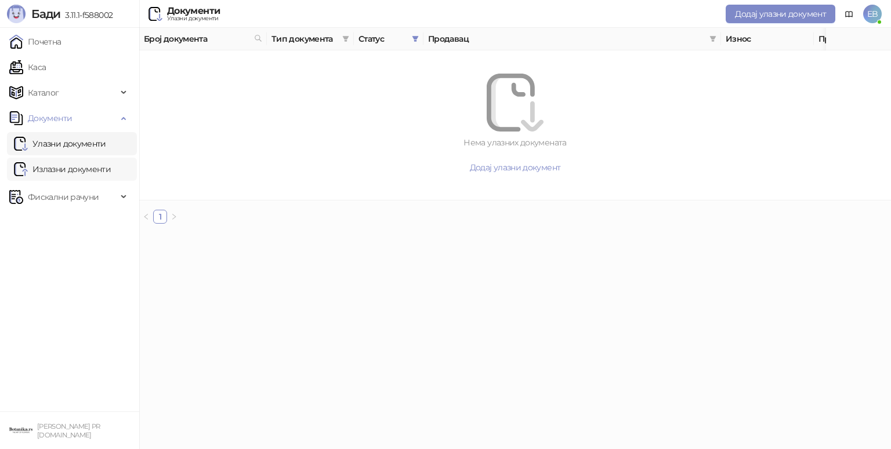
click at [67, 170] on link "Излазни документи" at bounding box center [62, 169] width 97 height 23
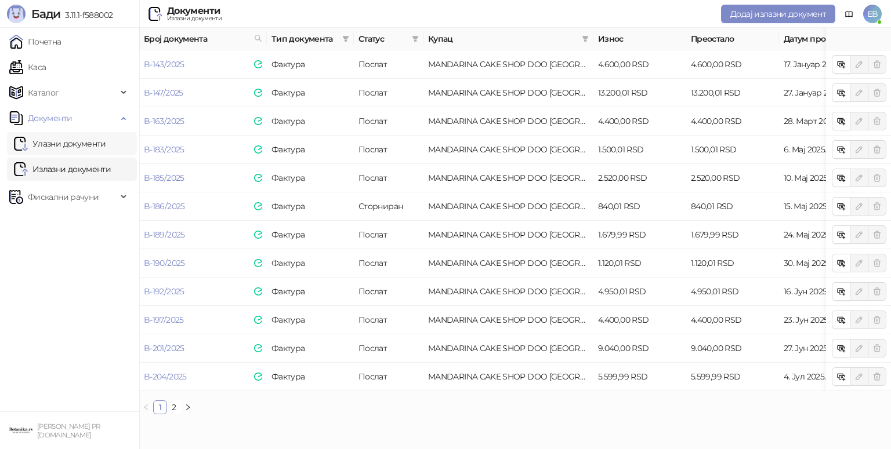
click at [84, 143] on link "Улазни документи" at bounding box center [60, 143] width 92 height 23
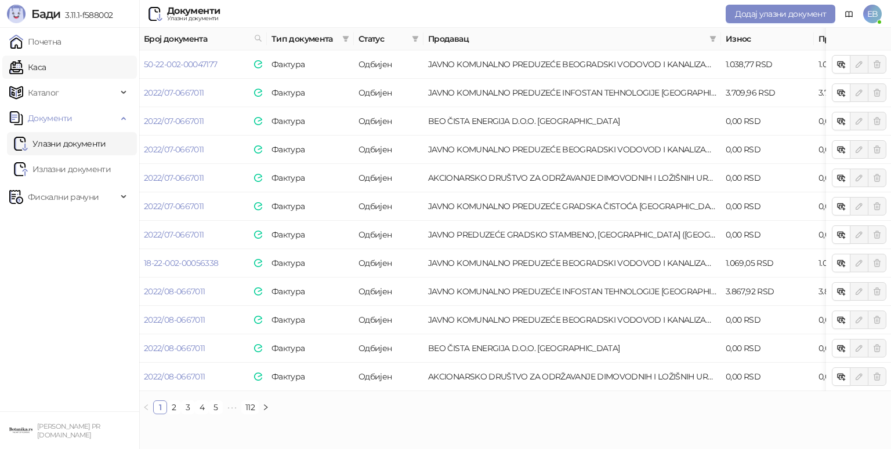
click at [46, 62] on link "Каса" at bounding box center [27, 67] width 37 height 23
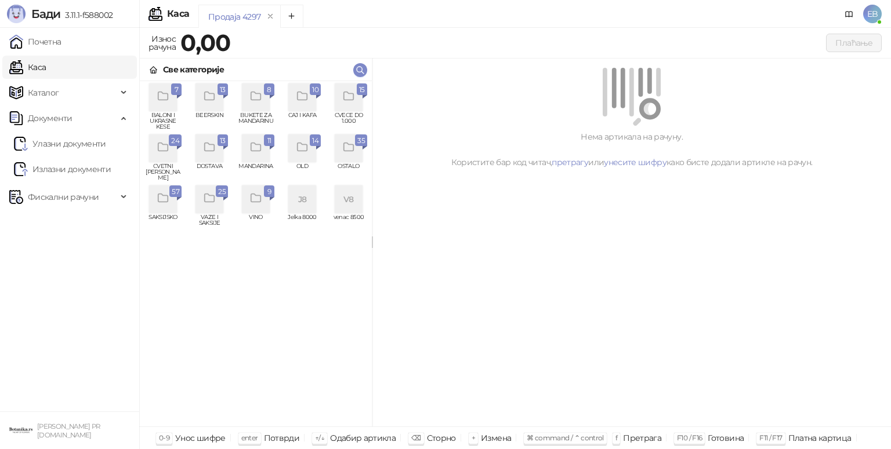
click at [352, 107] on div "grid" at bounding box center [349, 97] width 28 height 28
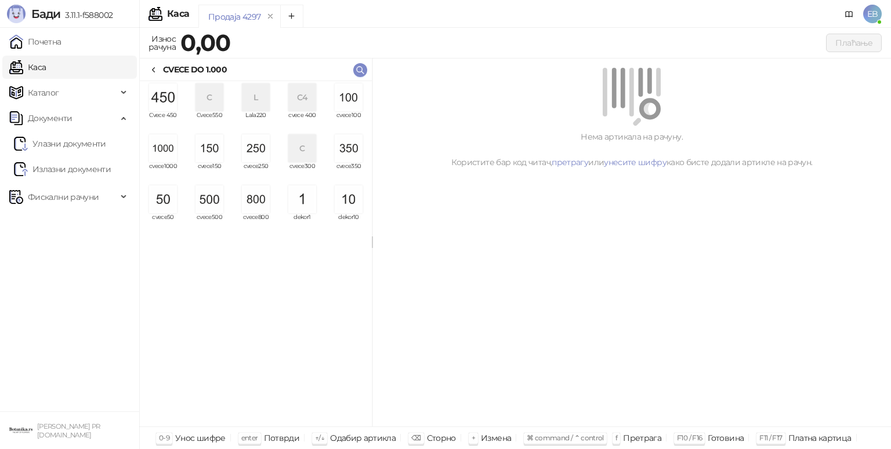
click at [300, 100] on div "C4" at bounding box center [302, 97] width 28 height 28
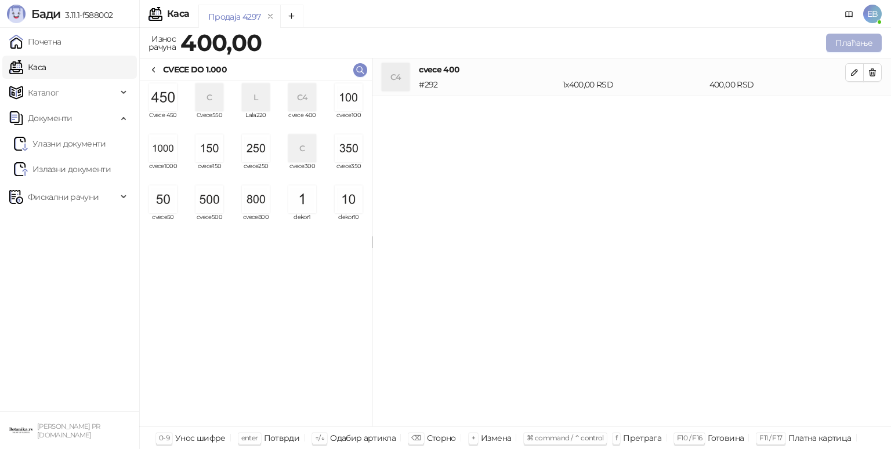
click at [854, 44] on button "Плаћање" at bounding box center [854, 43] width 56 height 19
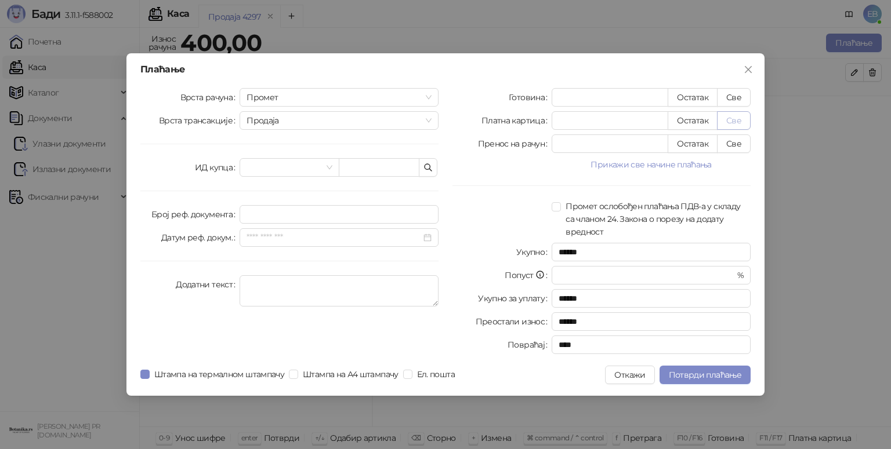
click at [732, 120] on button "Све" at bounding box center [734, 120] width 34 height 19
type input "***"
type input "****"
click at [733, 378] on span "Потврди плаћање" at bounding box center [705, 375] width 72 height 10
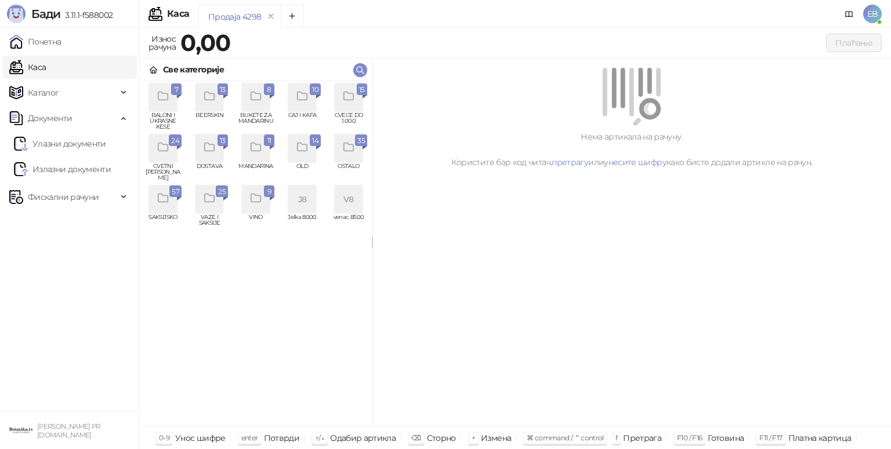
click at [162, 161] on div "grid" at bounding box center [163, 149] width 28 height 28
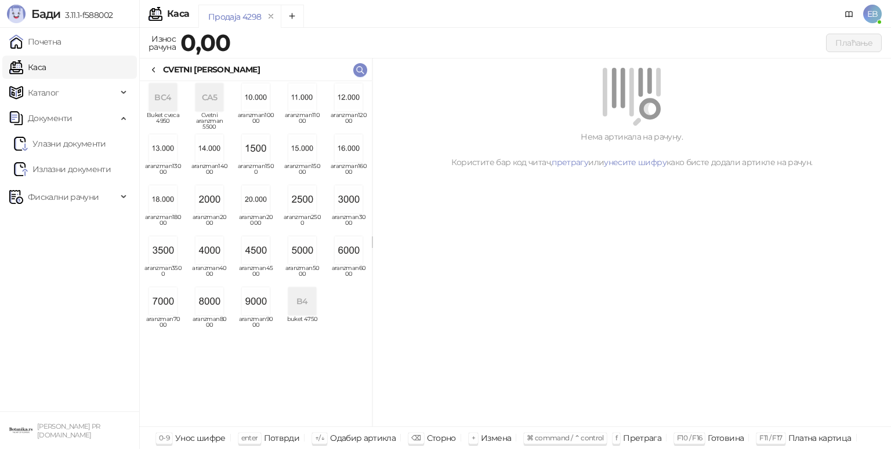
click at [259, 104] on img "grid" at bounding box center [256, 97] width 28 height 28
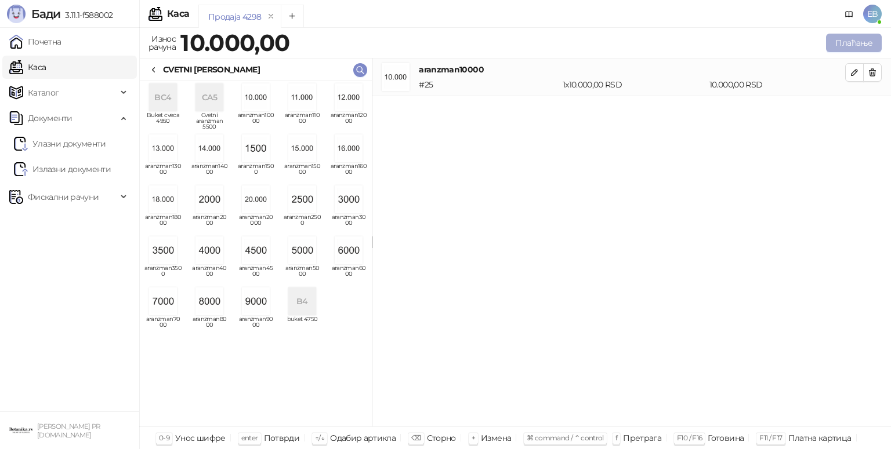
click at [855, 47] on button "Плаћање" at bounding box center [854, 43] width 56 height 19
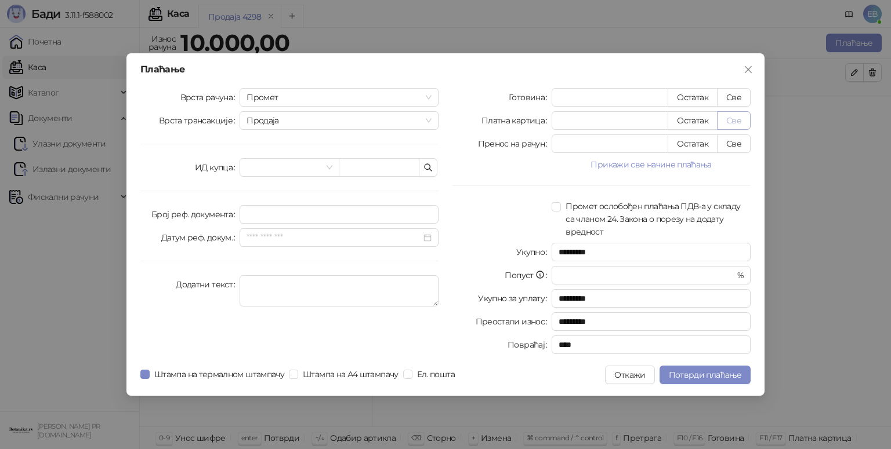
click at [739, 123] on button "Све" at bounding box center [734, 120] width 34 height 19
type input "*****"
type input "****"
click at [731, 366] on button "Потврди плаћање" at bounding box center [704, 375] width 91 height 19
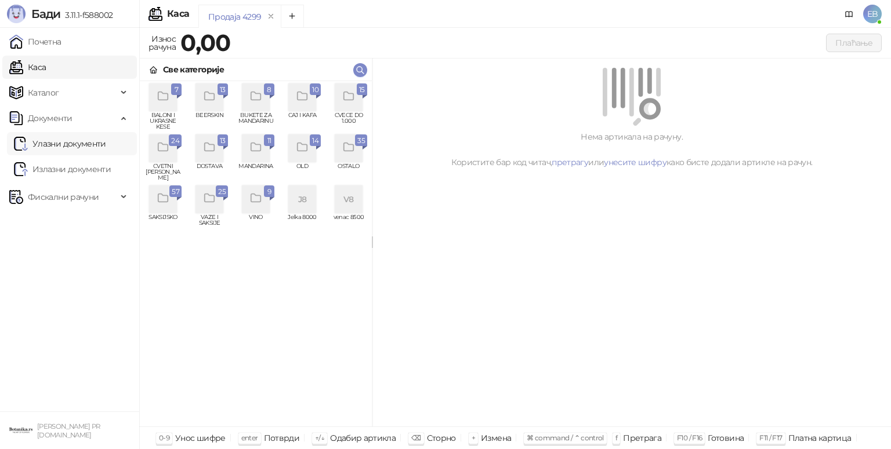
click at [71, 145] on link "Улазни документи" at bounding box center [60, 143] width 92 height 23
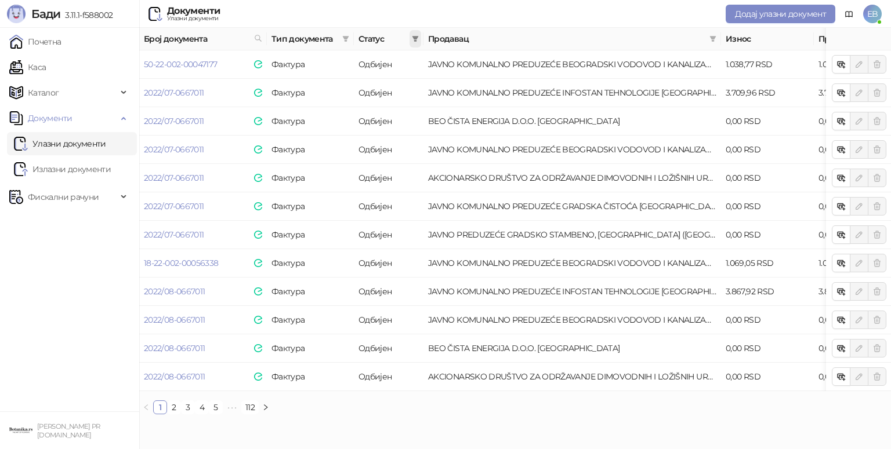
click at [415, 39] on icon "filter" at bounding box center [415, 39] width 6 height 6
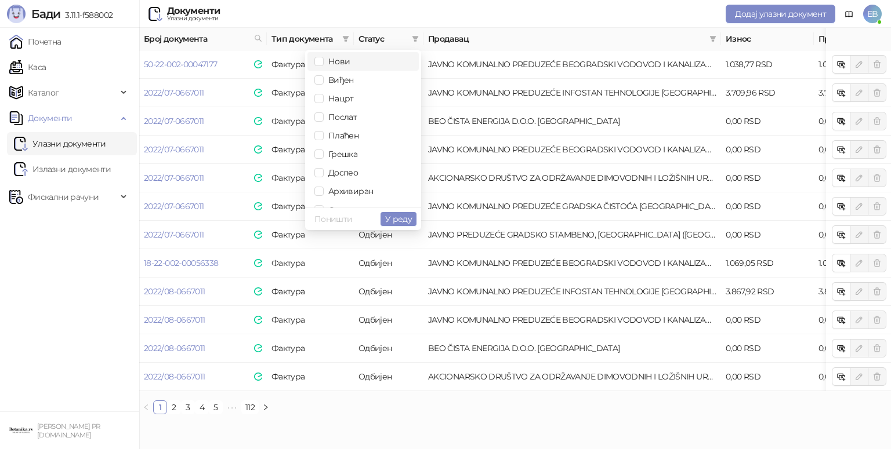
click at [331, 62] on span "Нови" at bounding box center [337, 61] width 26 height 10
click at [333, 82] on span "Виђен" at bounding box center [339, 80] width 30 height 10
click at [391, 221] on span "У реду" at bounding box center [398, 219] width 27 height 10
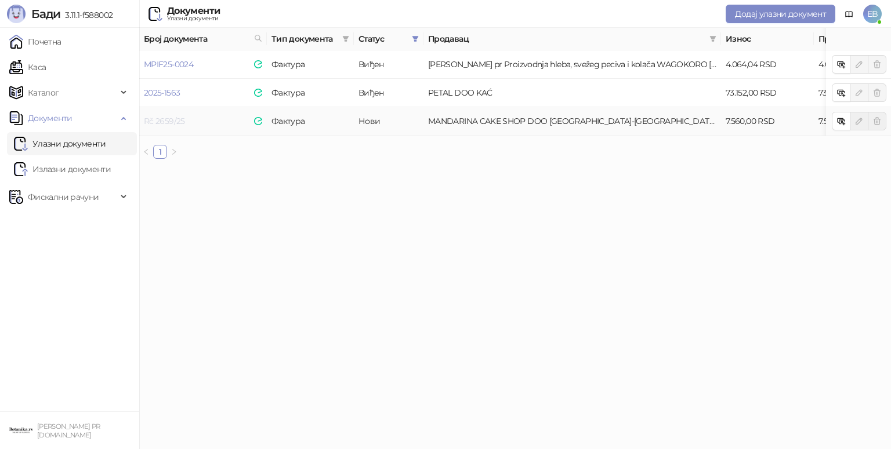
click at [166, 119] on link "Rč 2659/25" at bounding box center [164, 121] width 41 height 10
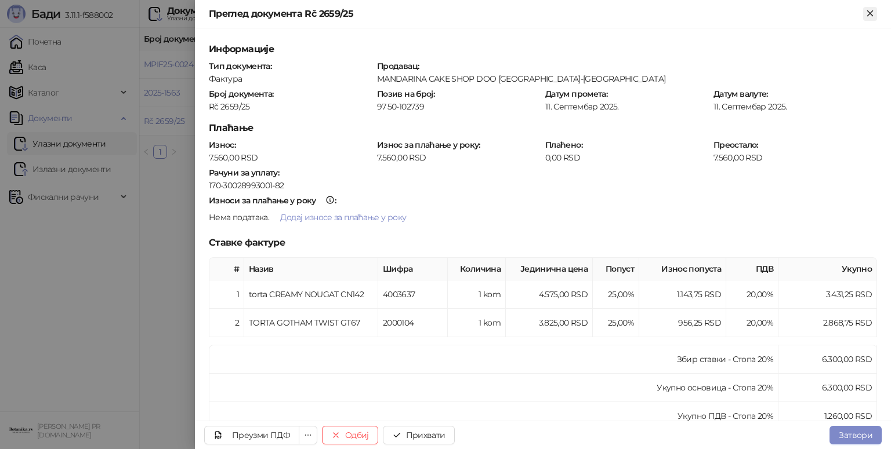
click at [870, 13] on icon "Close" at bounding box center [869, 12] width 5 height 5
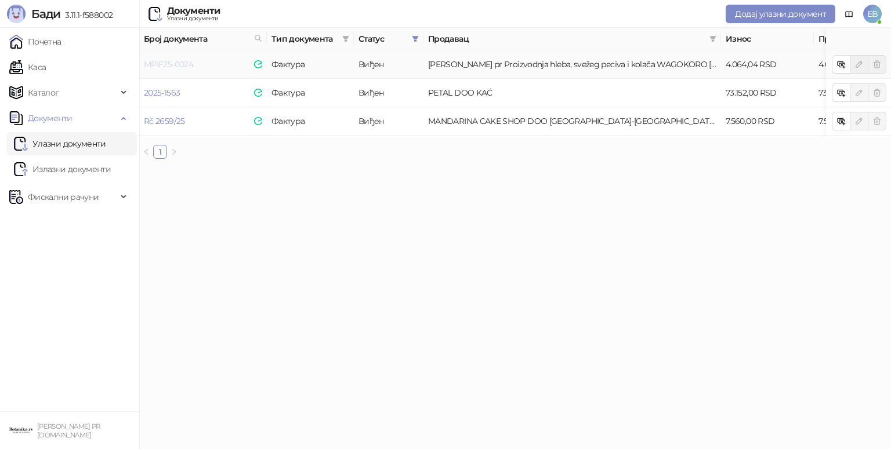
click at [163, 59] on link "MPIF25-0024" at bounding box center [168, 64] width 49 height 10
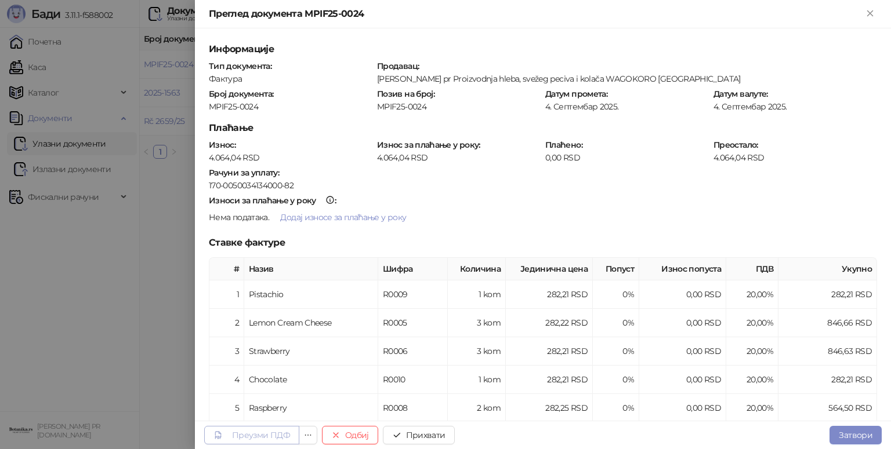
click at [253, 434] on div "Преузми ПДФ" at bounding box center [261, 435] width 58 height 10
click at [434, 440] on button "Прихвати" at bounding box center [419, 435] width 72 height 19
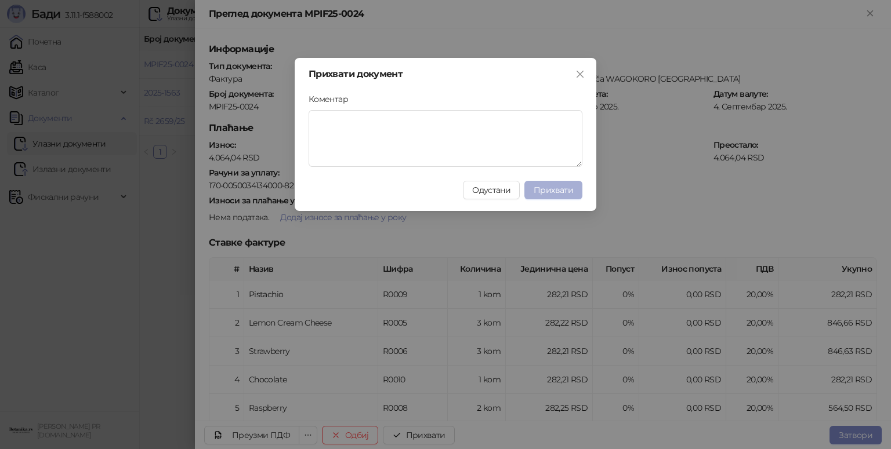
click at [561, 191] on span "Прихвати" at bounding box center [552, 190] width 39 height 10
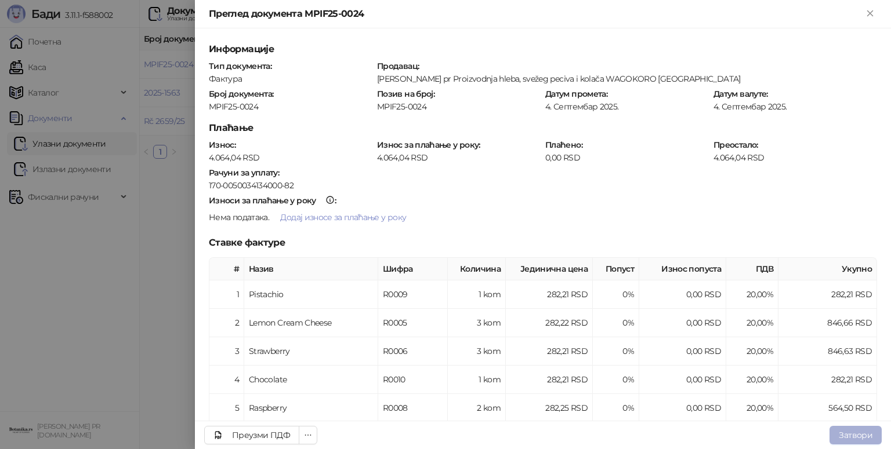
click at [863, 431] on button "Затвори" at bounding box center [855, 435] width 52 height 19
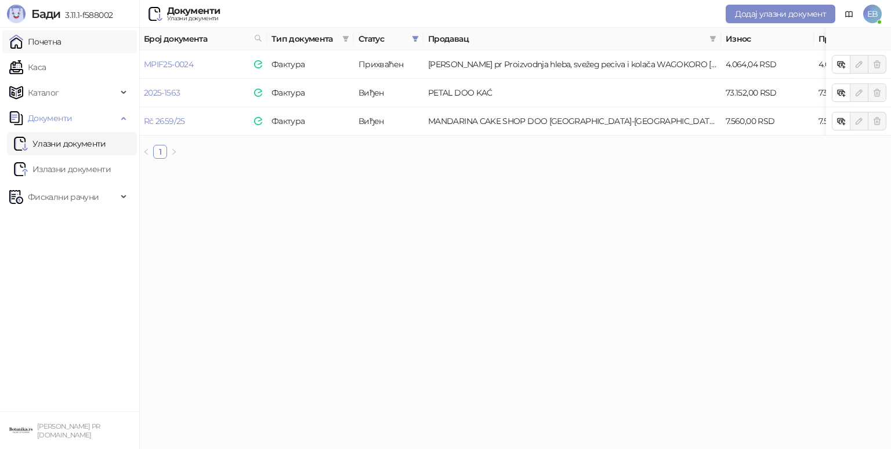
click at [51, 39] on link "Почетна" at bounding box center [35, 41] width 52 height 23
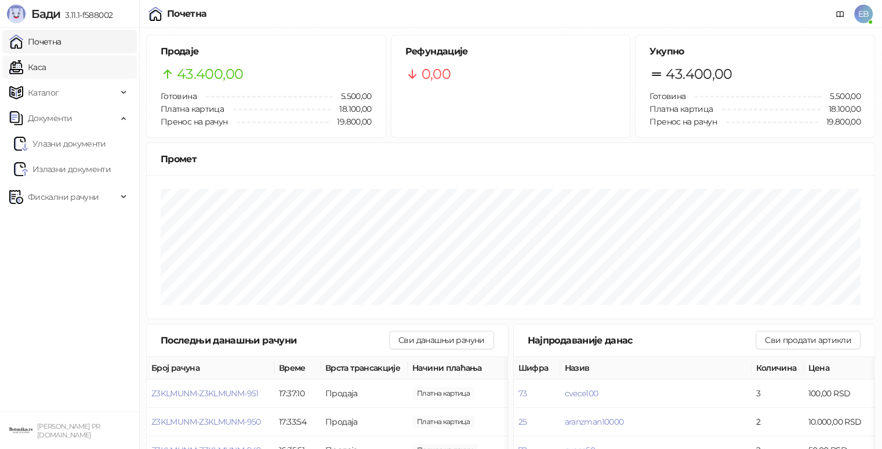
click at [45, 58] on link "Каса" at bounding box center [27, 67] width 37 height 23
